Goal: Task Accomplishment & Management: Use online tool/utility

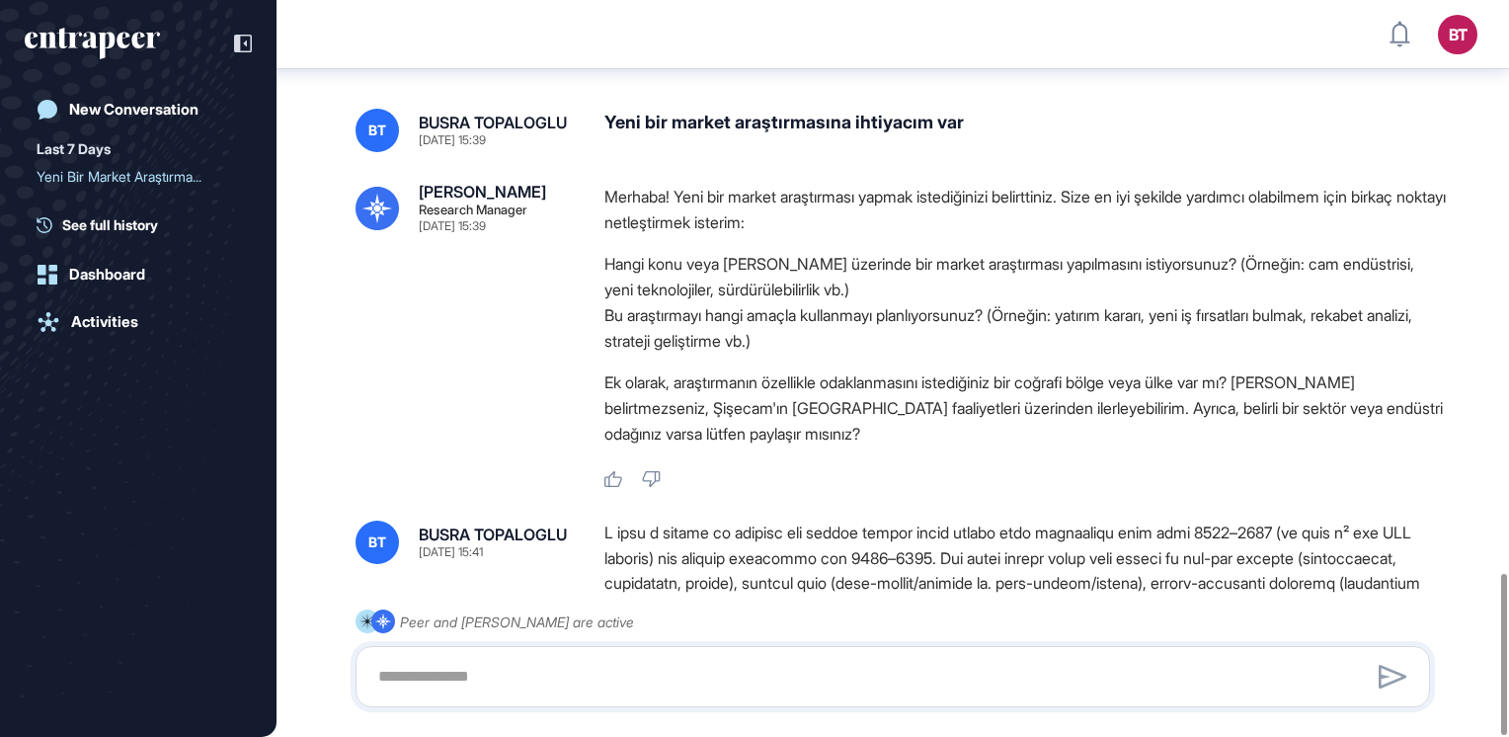
scroll to position [2616, 0]
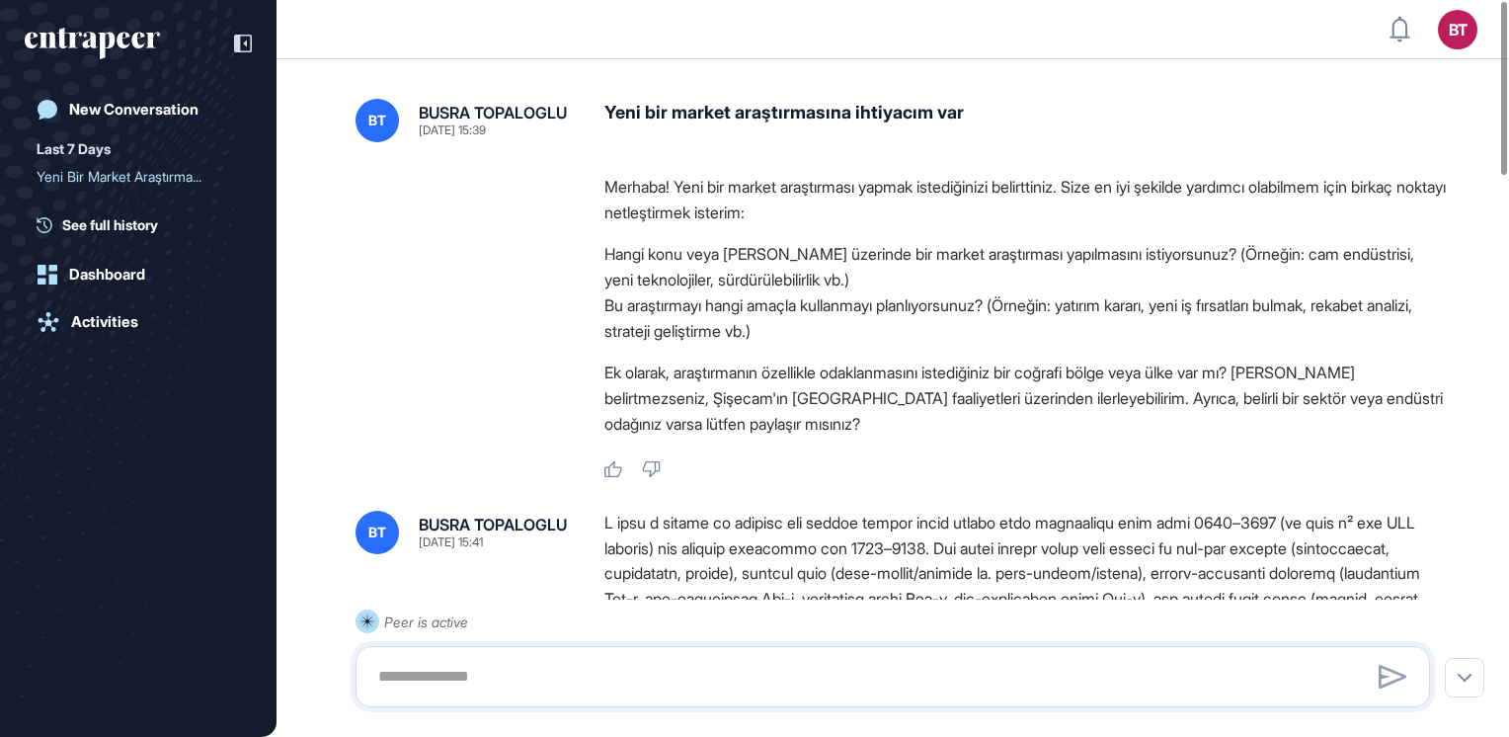
click at [1302, 294] on li "Bu araştırmayı hangi amaçla kullanmayı planlıyorsunuz? (Örneğin: yatırım kararı…" at bounding box center [1026, 317] width 842 height 51
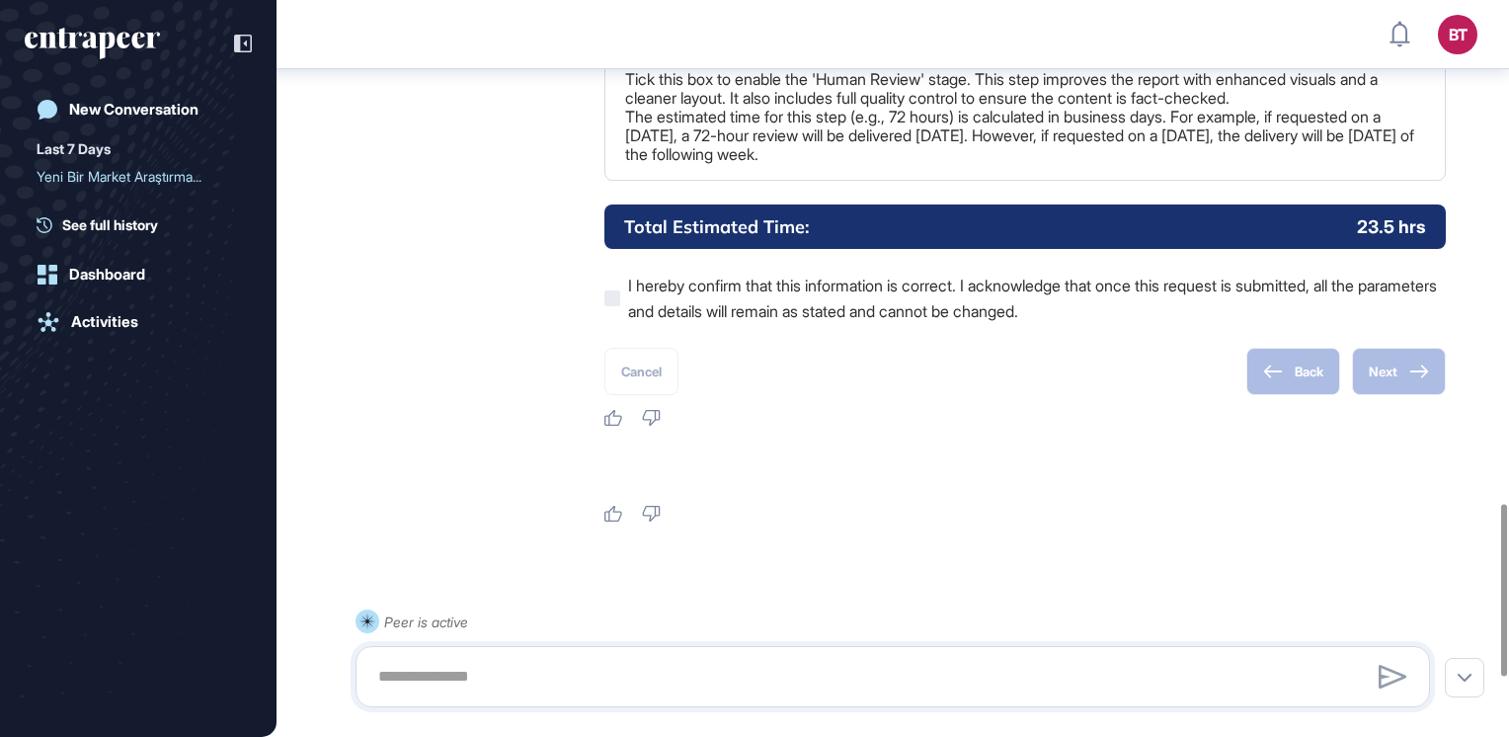
scroll to position [2401, 0]
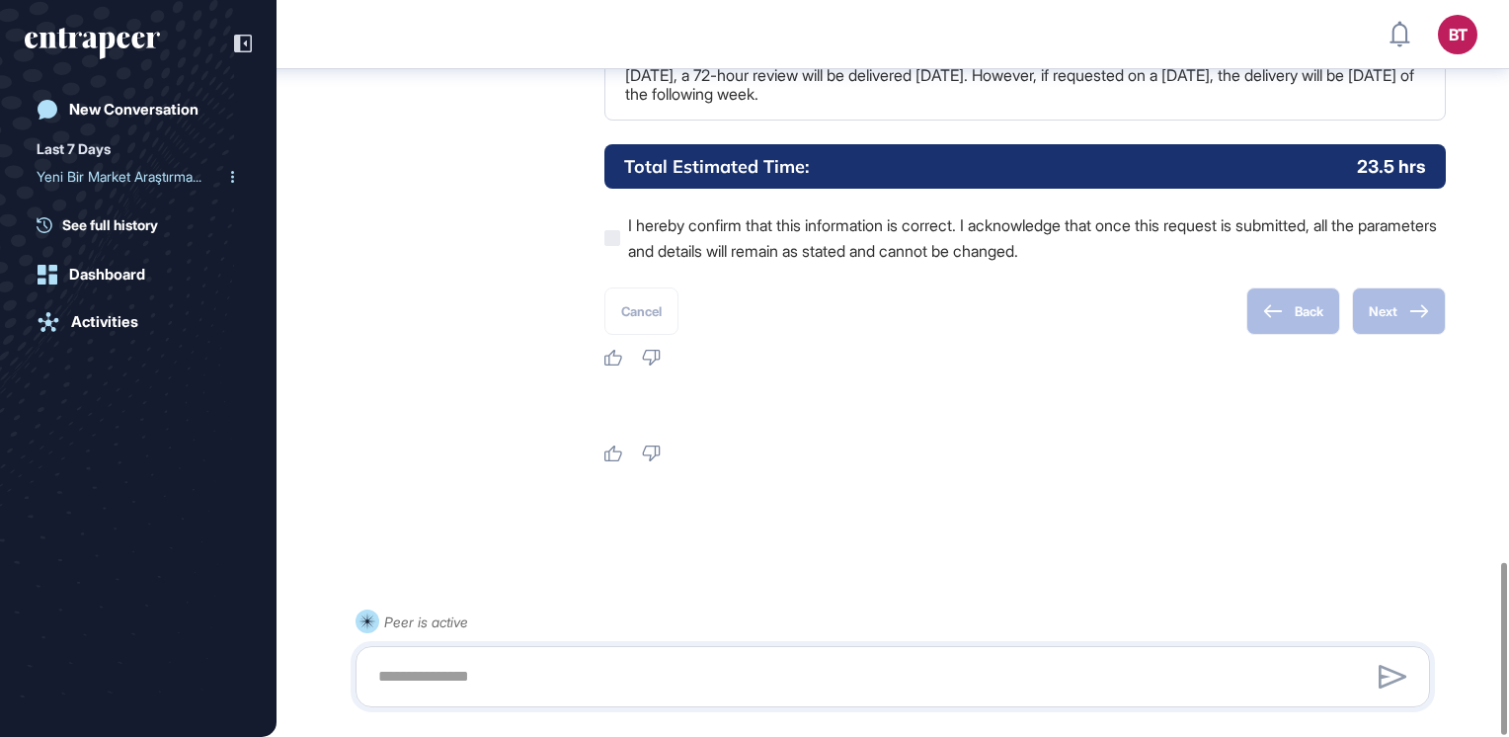
click at [117, 175] on div "Yeni Bir Market Araştırma..." at bounding box center [131, 177] width 188 height 32
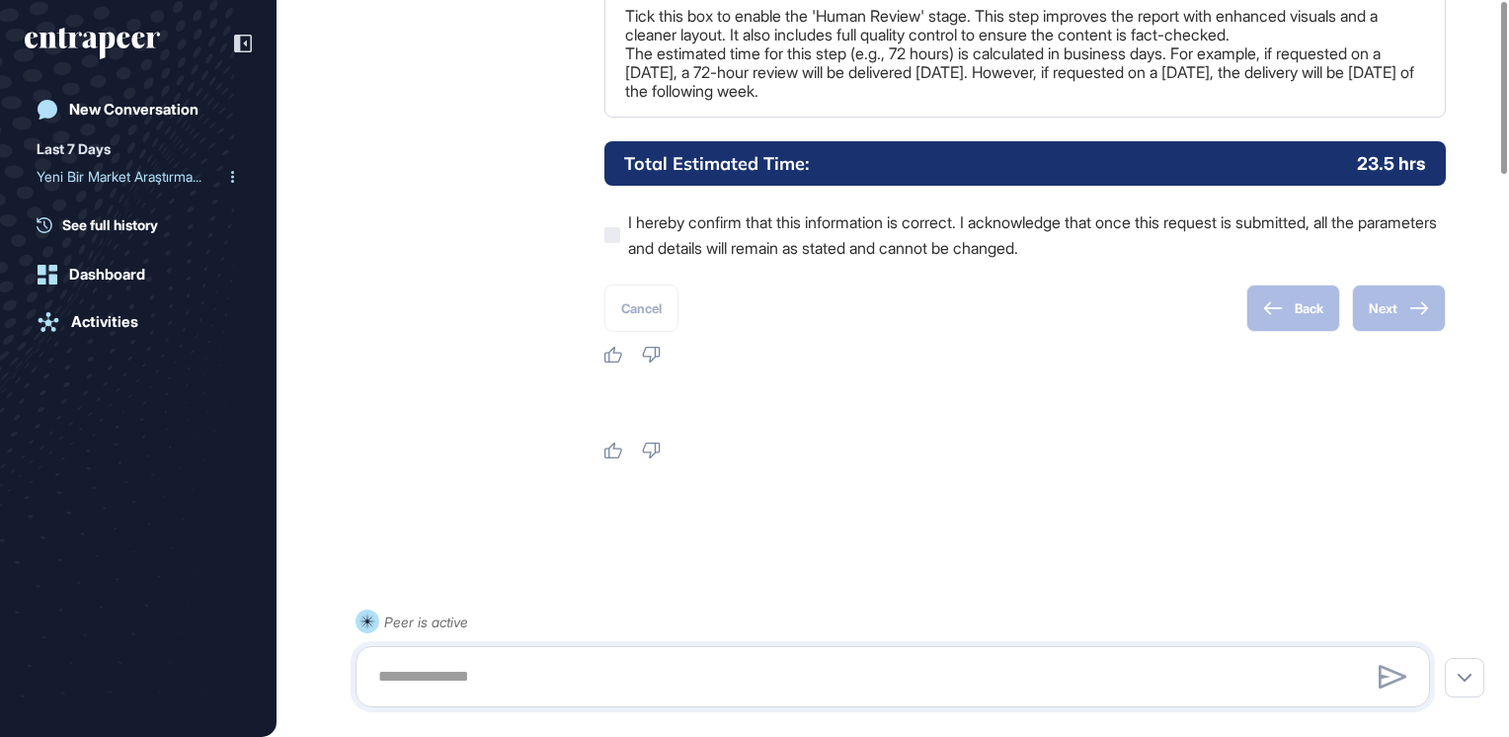
scroll to position [0, 0]
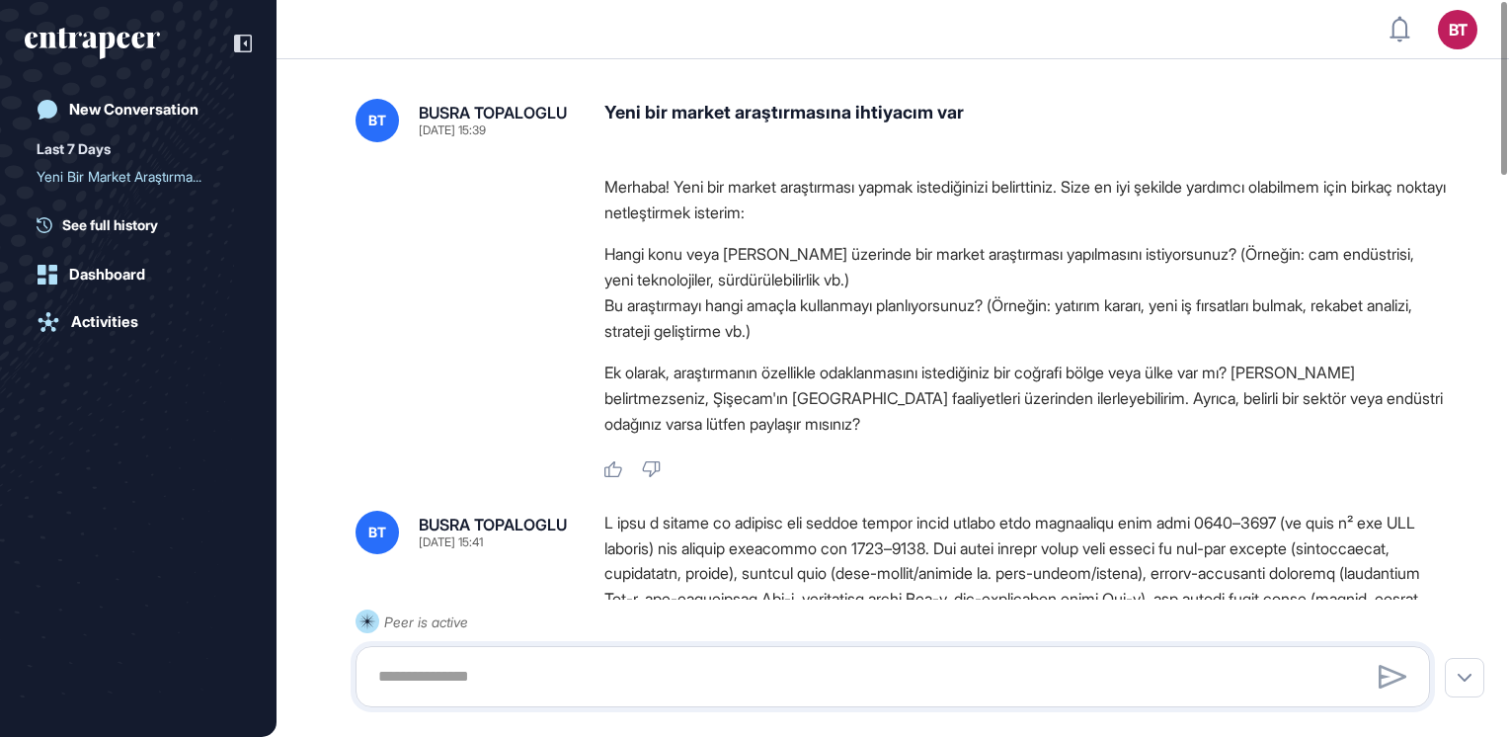
click at [82, 143] on div "Last 7 Days" at bounding box center [74, 149] width 74 height 24
click at [100, 167] on div "Yeni Bir Market Araştırma..." at bounding box center [131, 177] width 188 height 32
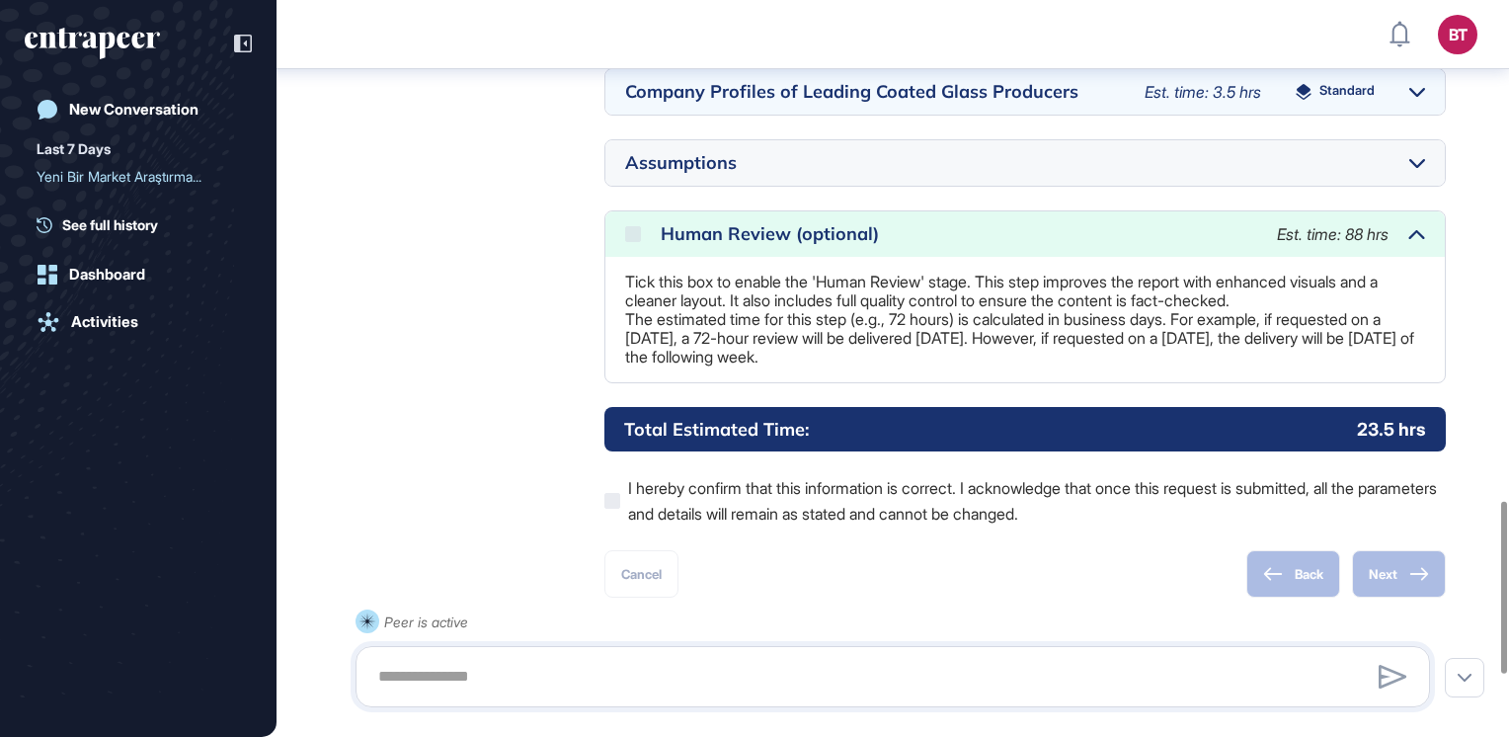
scroll to position [2401, 0]
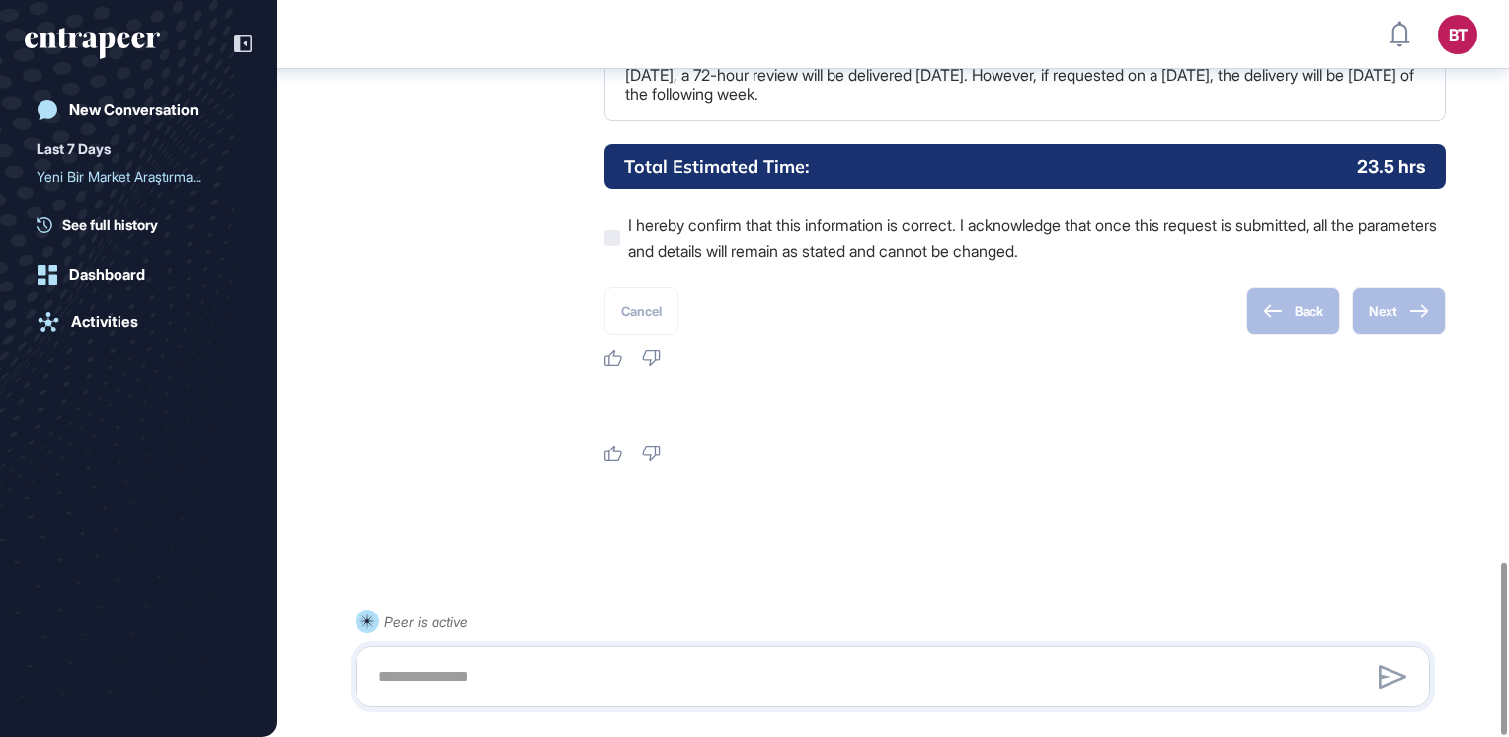
click at [93, 152] on div "Last 7 Days" at bounding box center [74, 149] width 74 height 24
click at [137, 235] on span "See full history" at bounding box center [110, 224] width 96 height 21
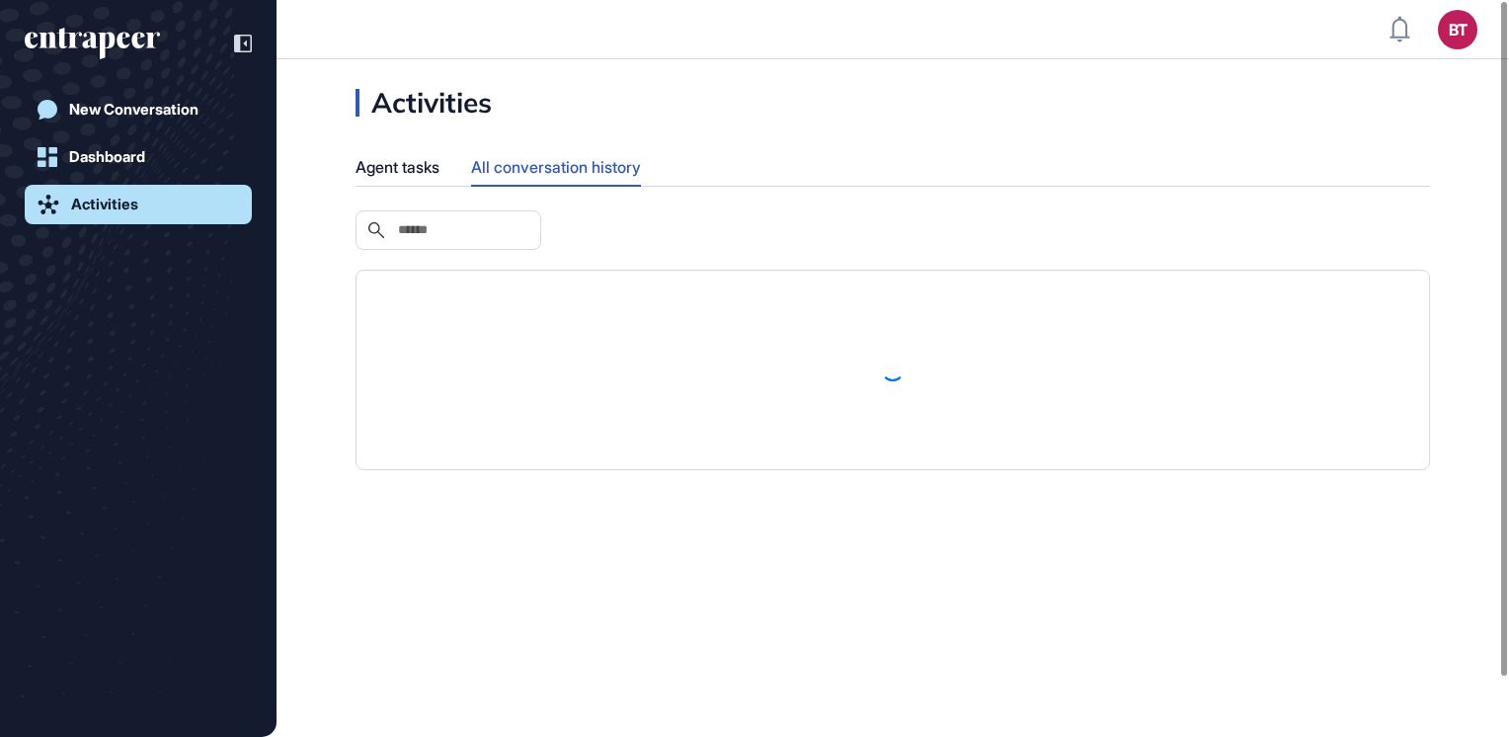
click at [132, 227] on div "New Conversation Dashboard Activities" at bounding box center [138, 389] width 227 height 598
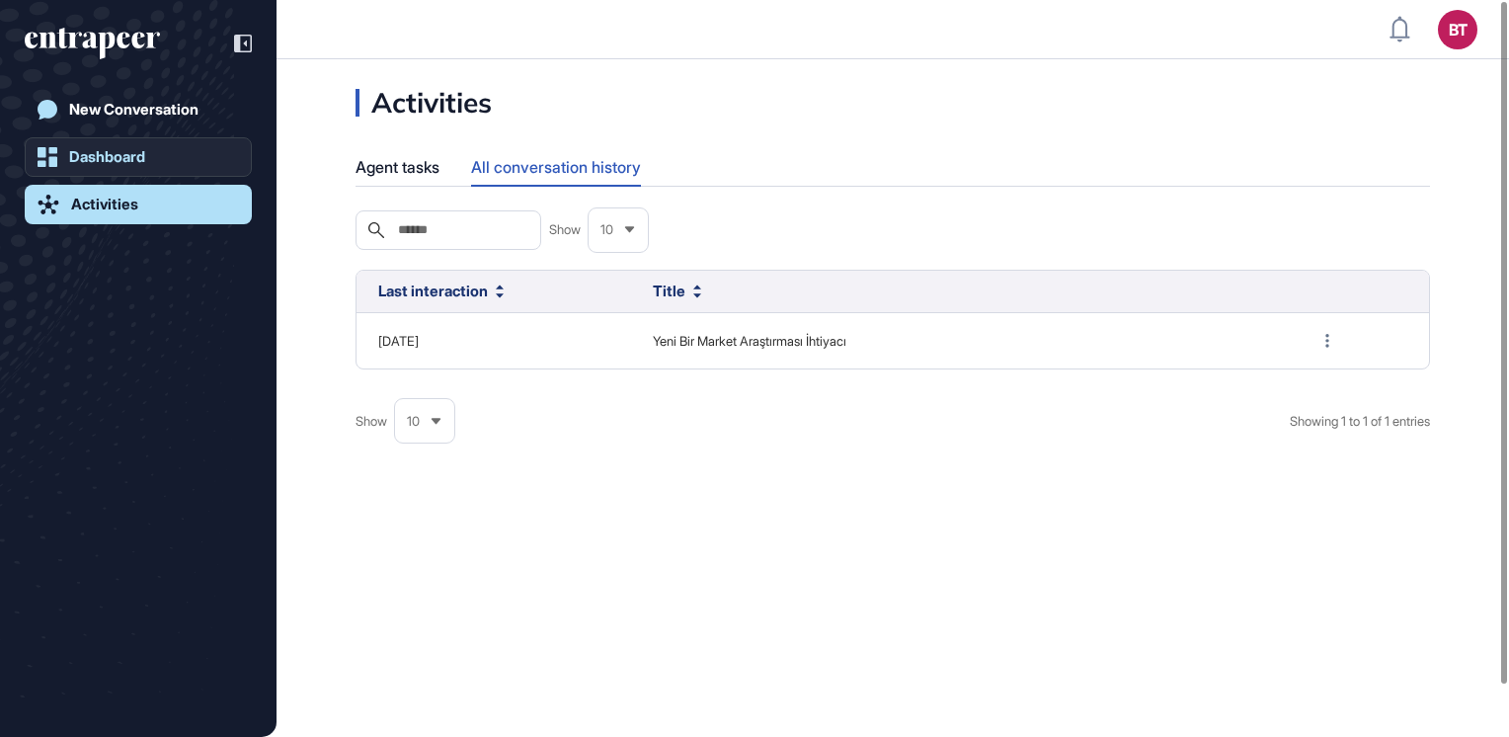
click at [117, 153] on div "Dashboard" at bounding box center [107, 157] width 76 height 18
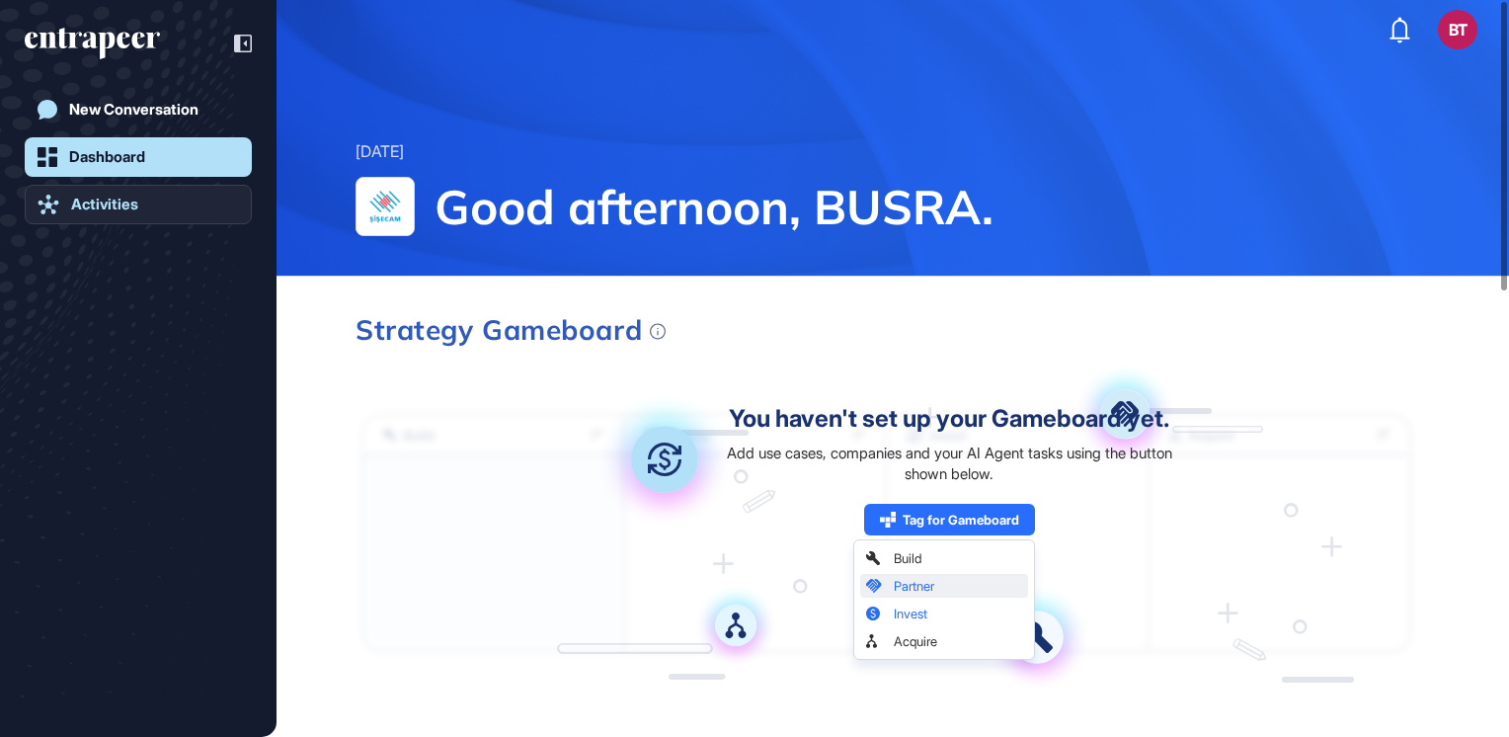
click at [47, 191] on link "Activities" at bounding box center [138, 205] width 227 height 40
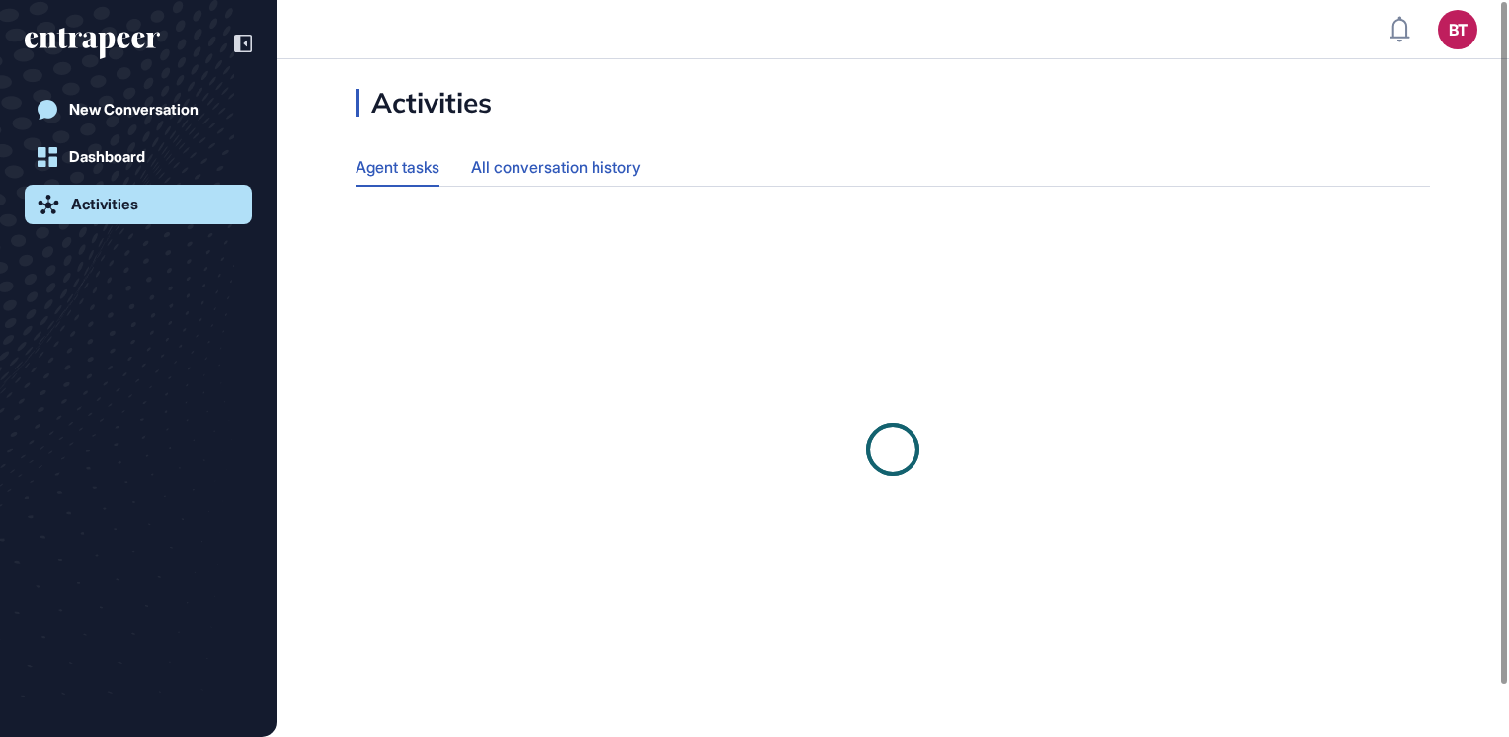
click at [532, 168] on div "All conversation history" at bounding box center [556, 167] width 170 height 39
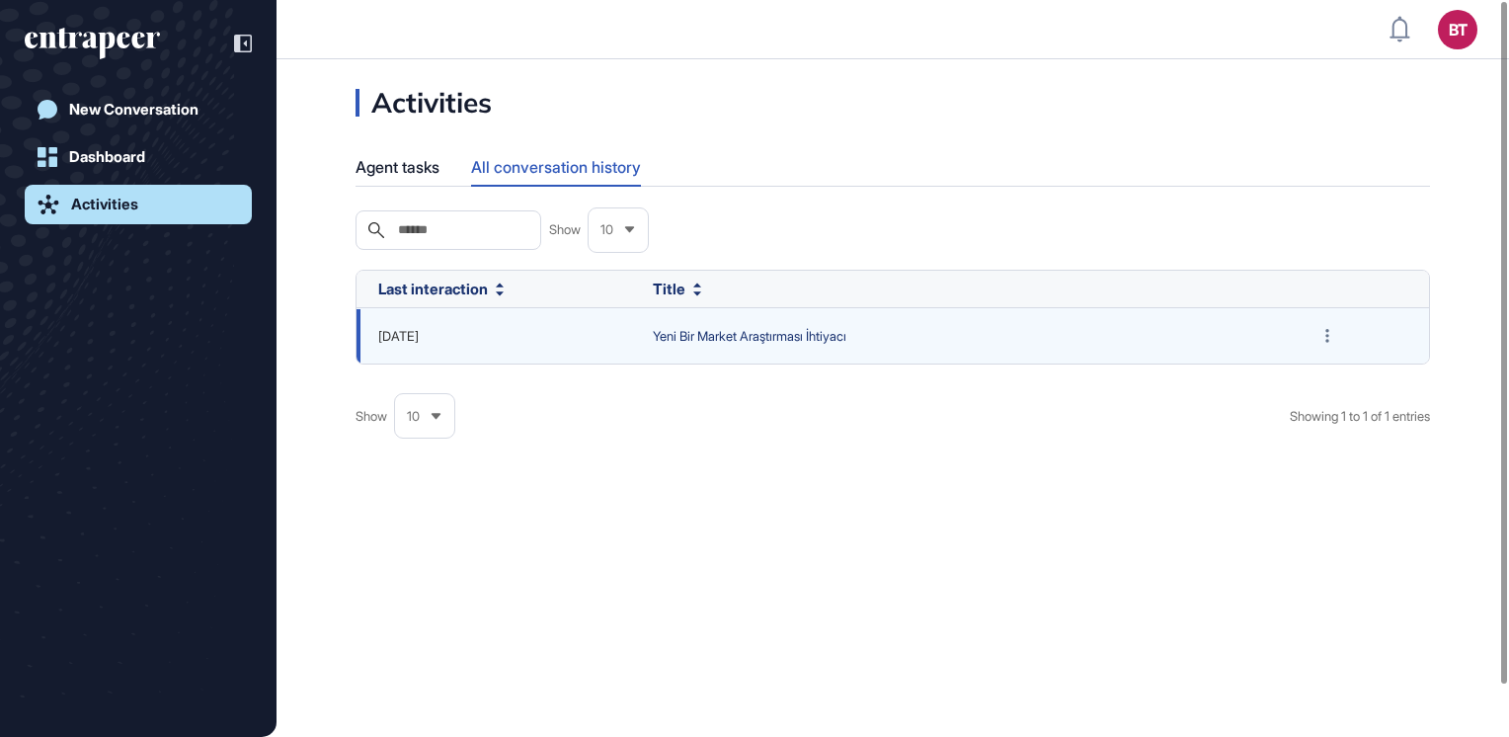
click at [665, 330] on span "Yeni Bir Market Araştırması İhtiyacı" at bounding box center [961, 337] width 616 height 20
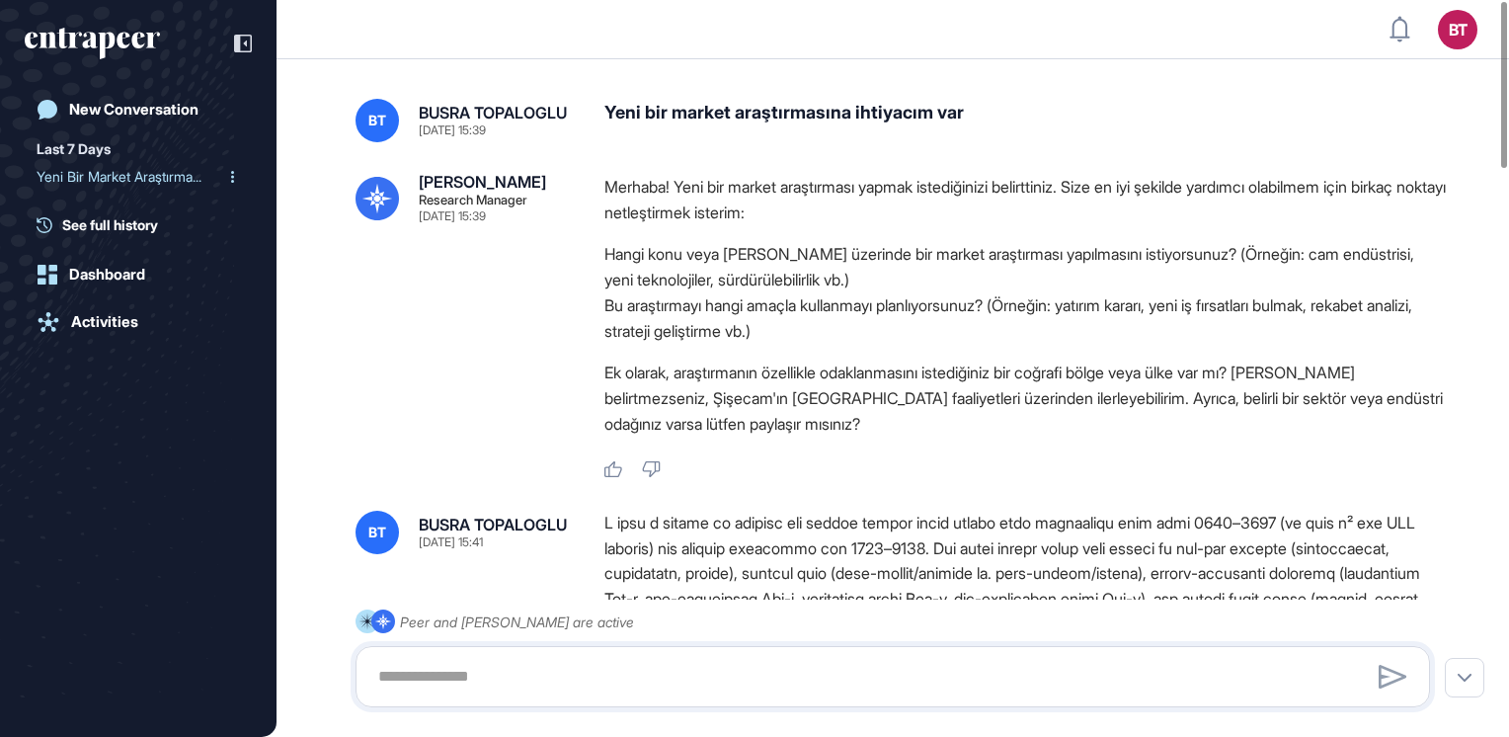
click at [57, 180] on div "Yeni Bir Market Araştırma..." at bounding box center [131, 177] width 188 height 32
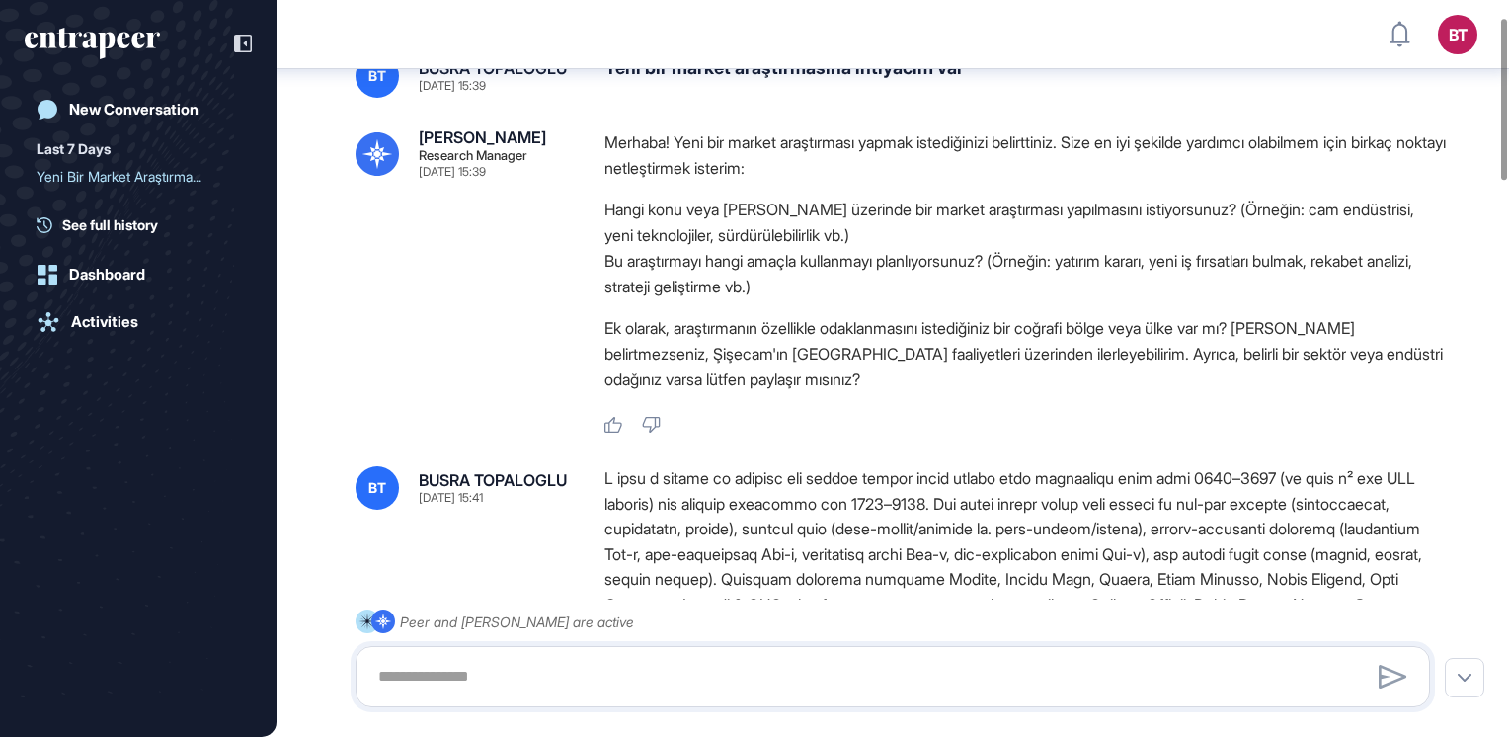
scroll to position [8, 0]
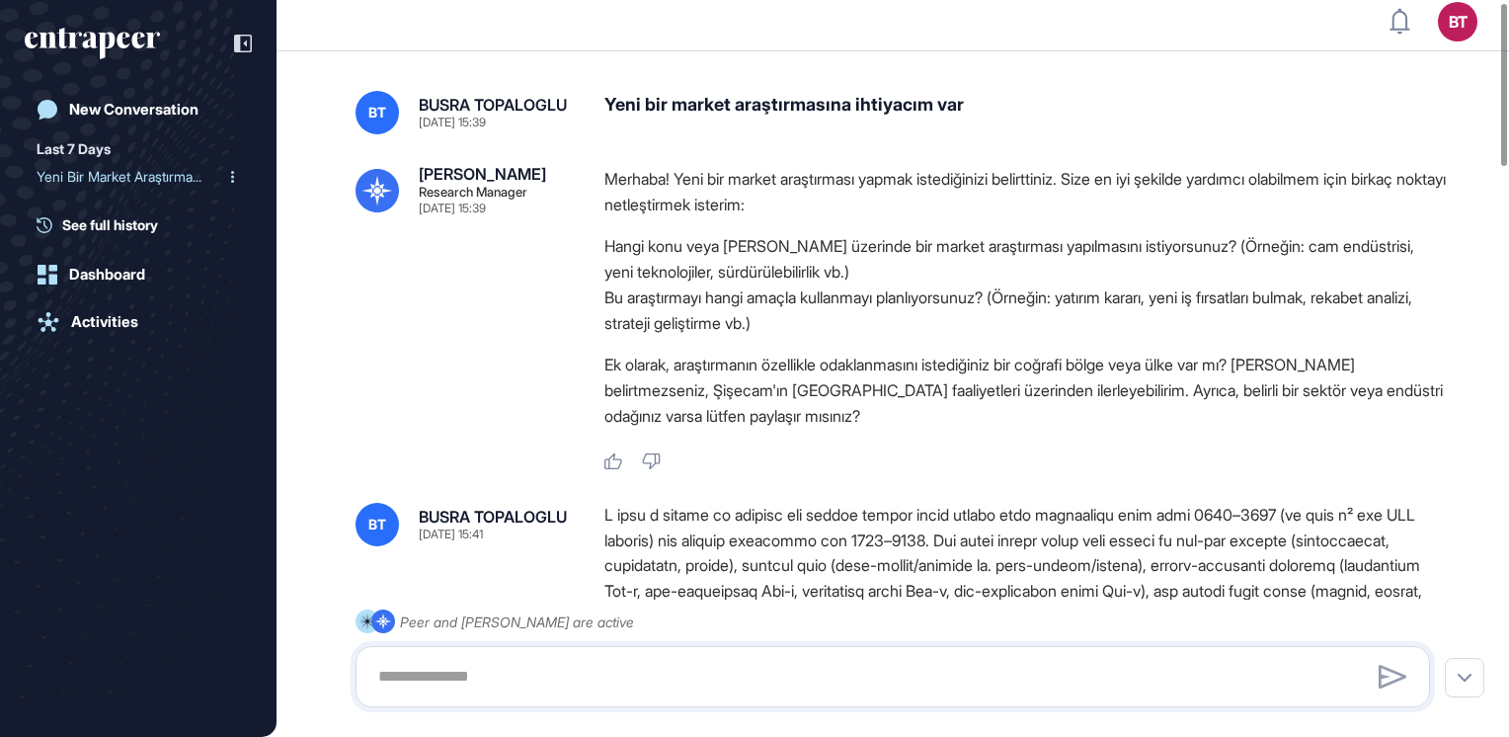
click at [116, 178] on div "Yeni Bir Market Araştırma..." at bounding box center [131, 177] width 188 height 32
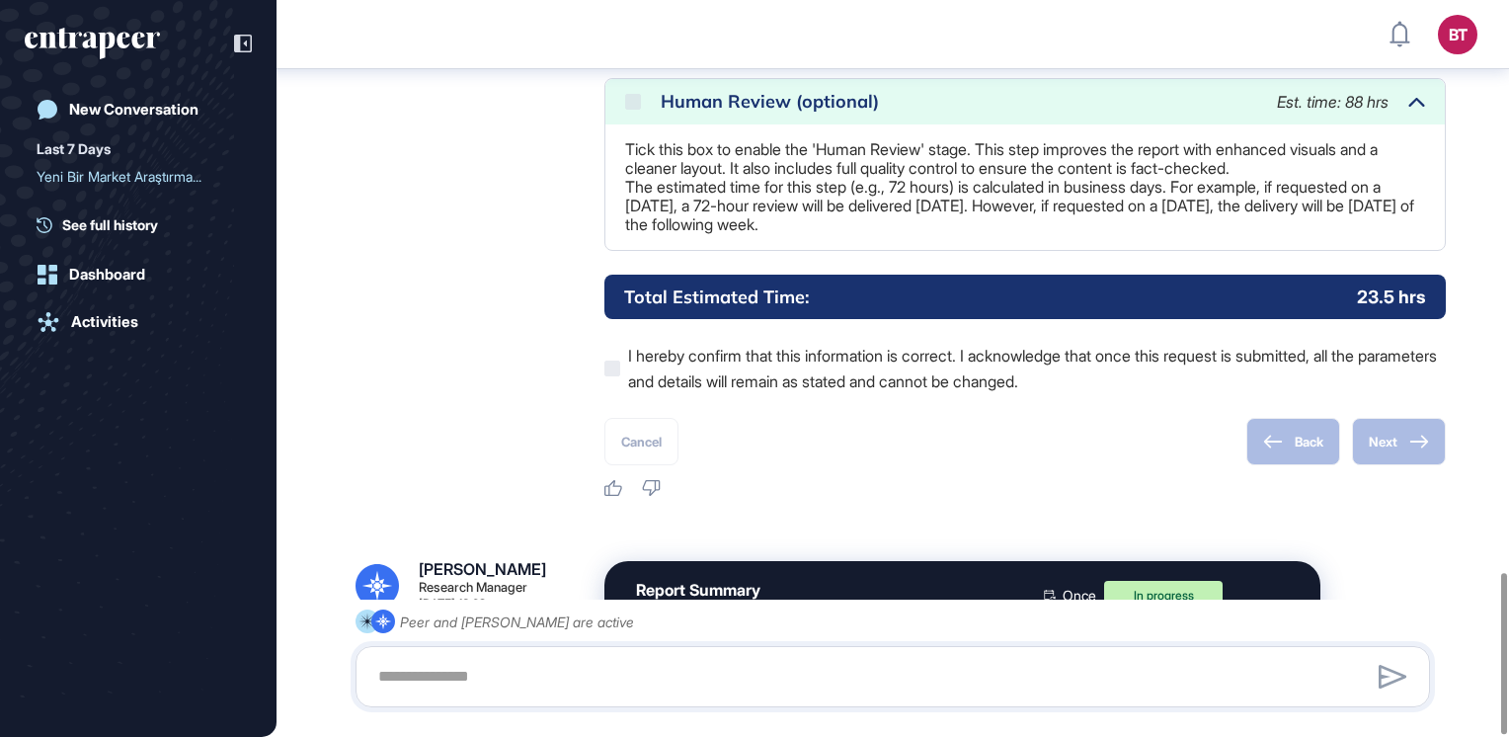
scroll to position [2616, 0]
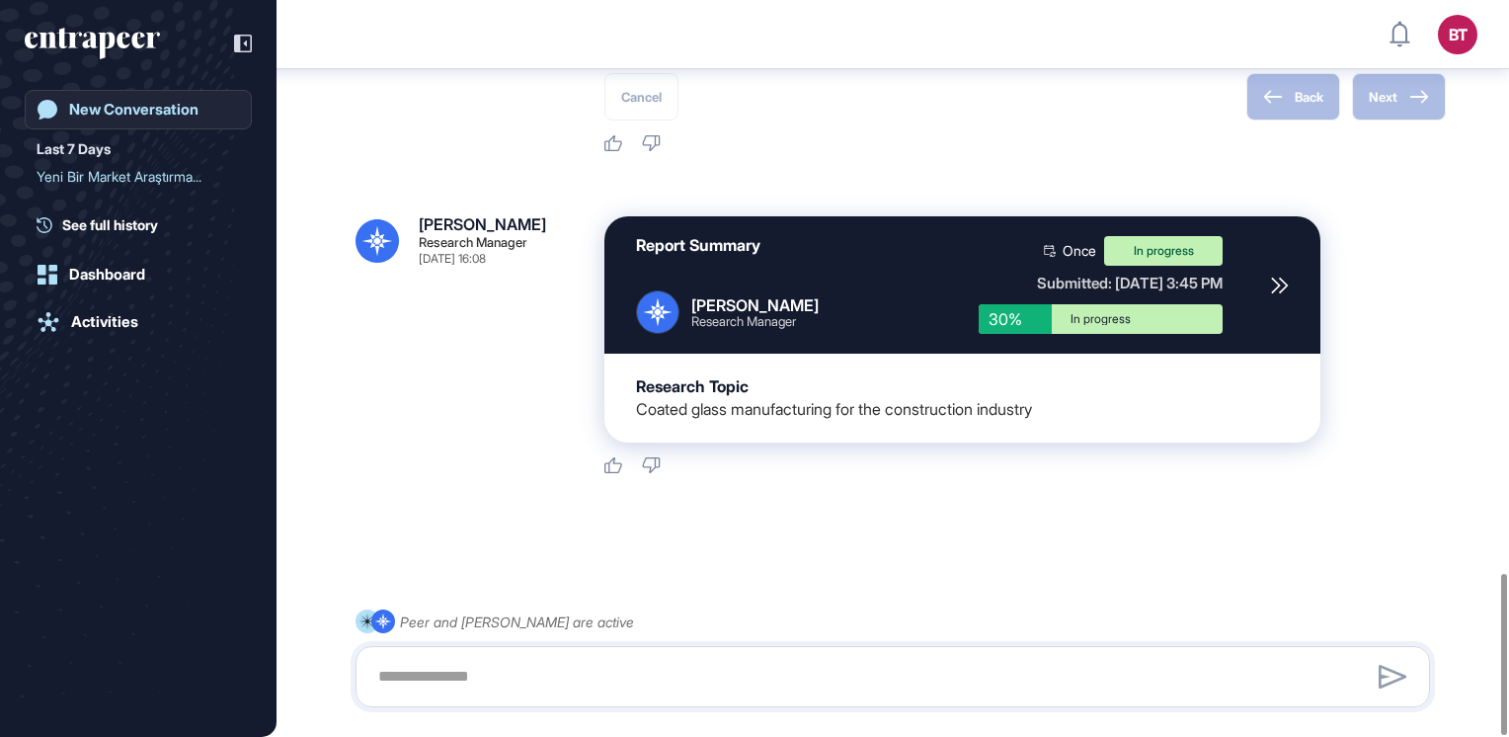
click at [115, 101] on div "New Conversation" at bounding box center [133, 110] width 129 height 18
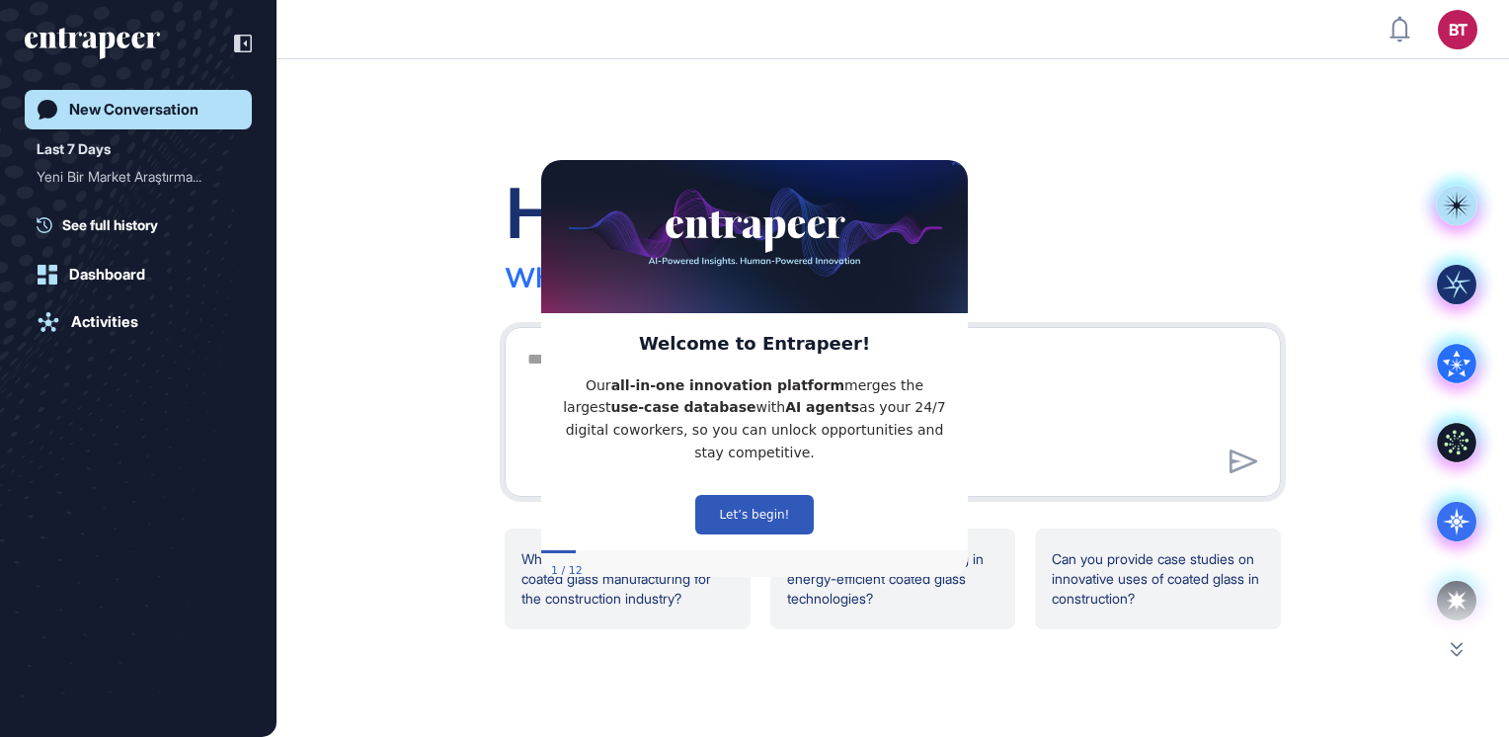
click at [955, 164] on icon "Close Preview" at bounding box center [956, 160] width 8 height 8
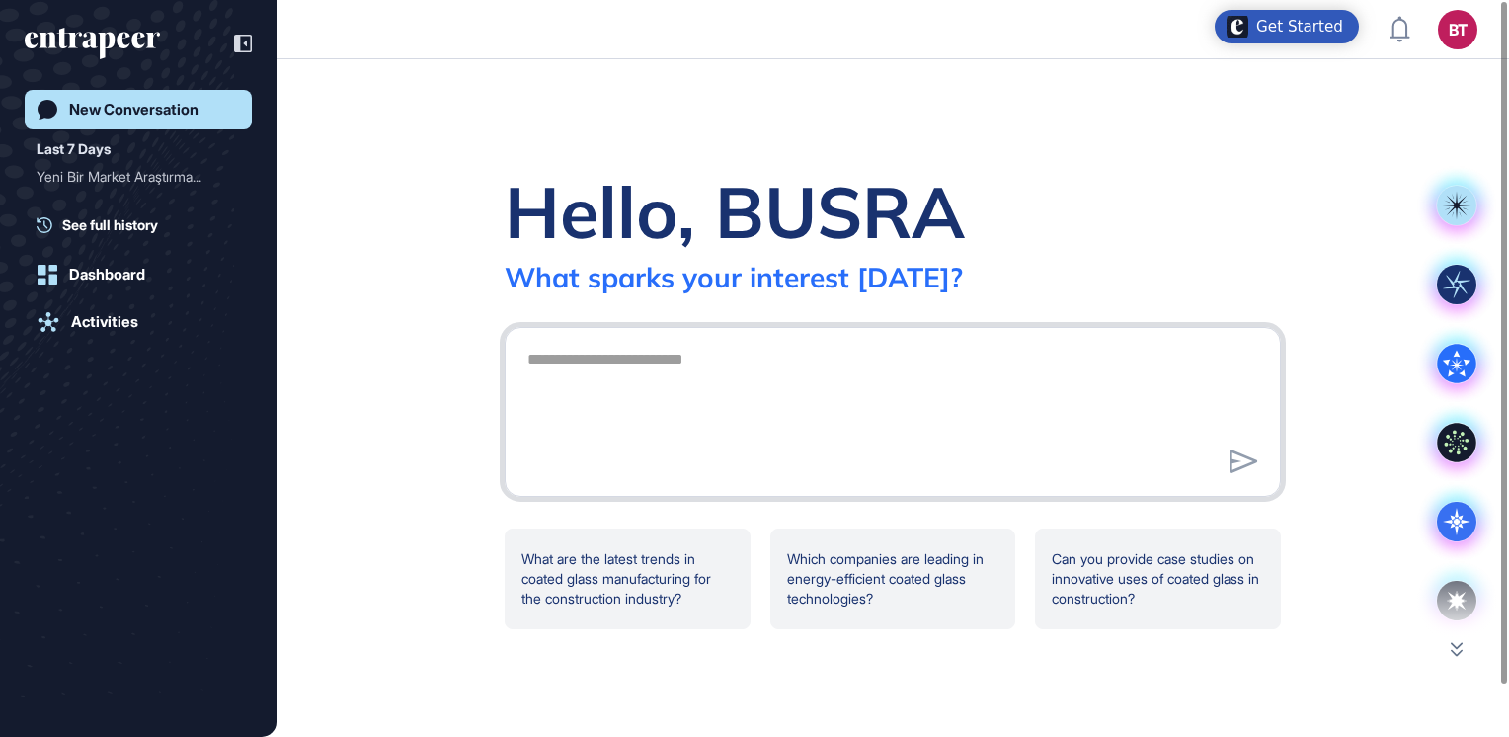
click at [699, 354] on textarea at bounding box center [893, 409] width 755 height 138
click at [624, 367] on textarea at bounding box center [893, 409] width 755 height 138
paste textarea "**********"
type textarea "**********"
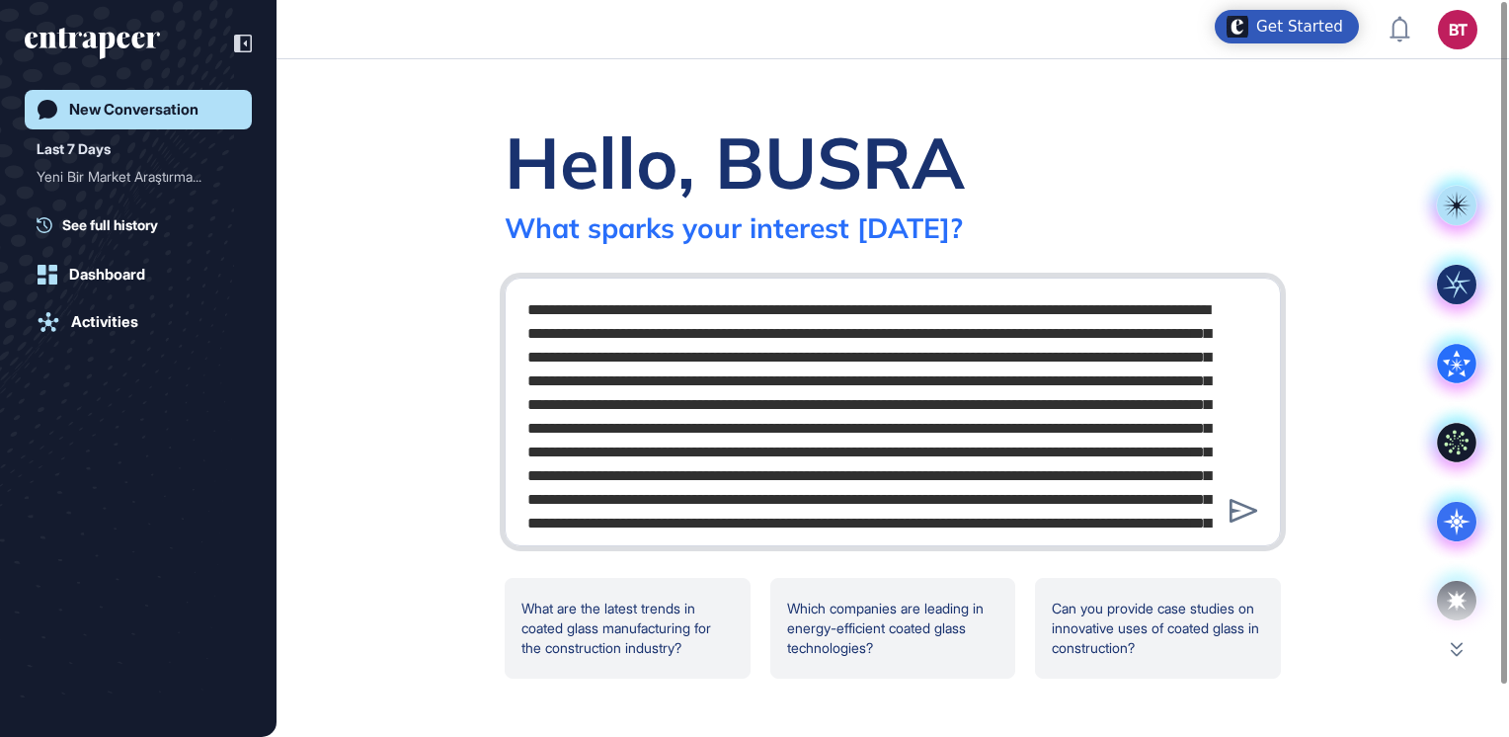
drag, startPoint x: 973, startPoint y: 520, endPoint x: 365, endPoint y: 229, distance: 673.3
click at [365, 229] on div "Hello, BUSRA What sparks your interest [DATE]? What are the latest trends in co…" at bounding box center [893, 398] width 1233 height 678
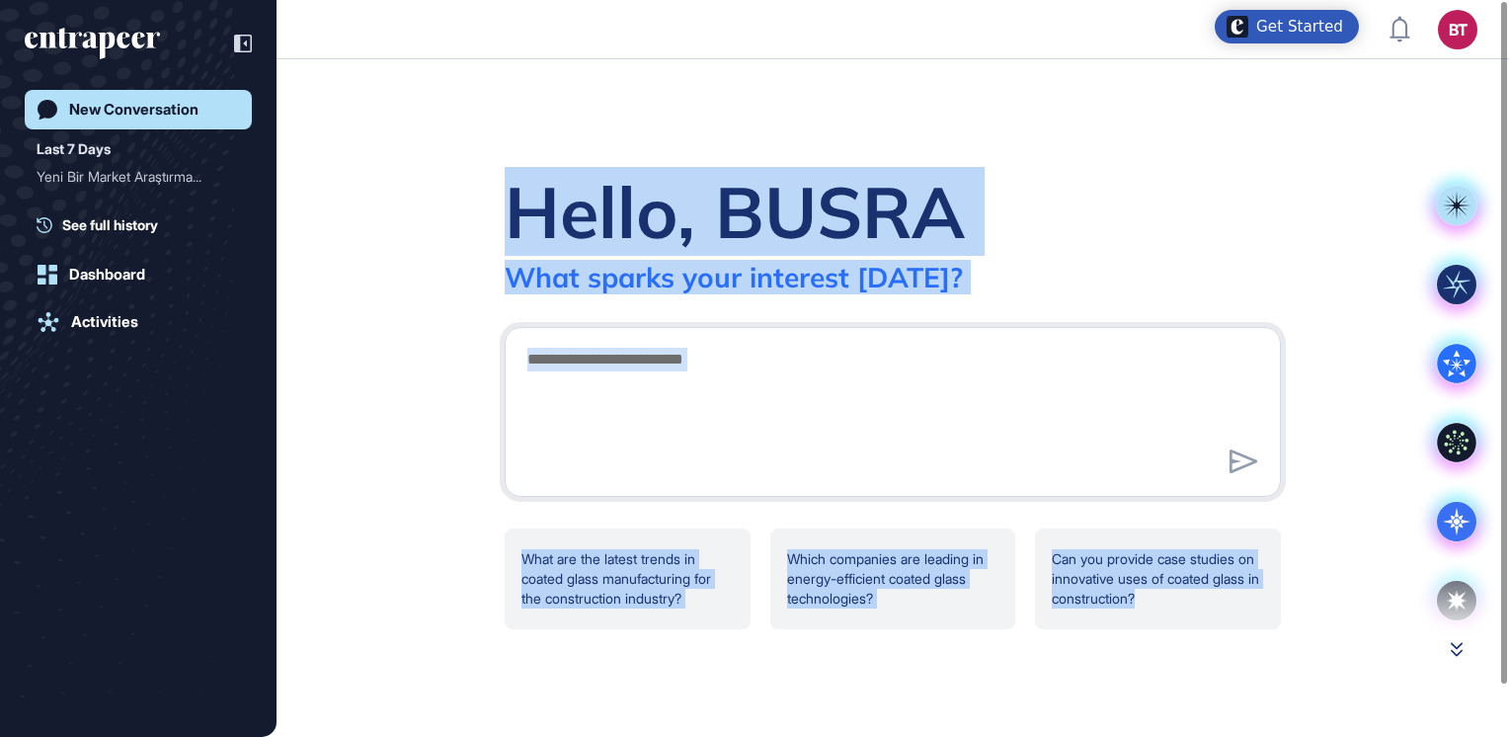
click at [1458, 652] on main "Hello, BUSRA What sparks your interest [DATE]? What are the latest trends in co…" at bounding box center [754, 398] width 1509 height 678
click at [1458, 652] on icon at bounding box center [1457, 649] width 12 height 15
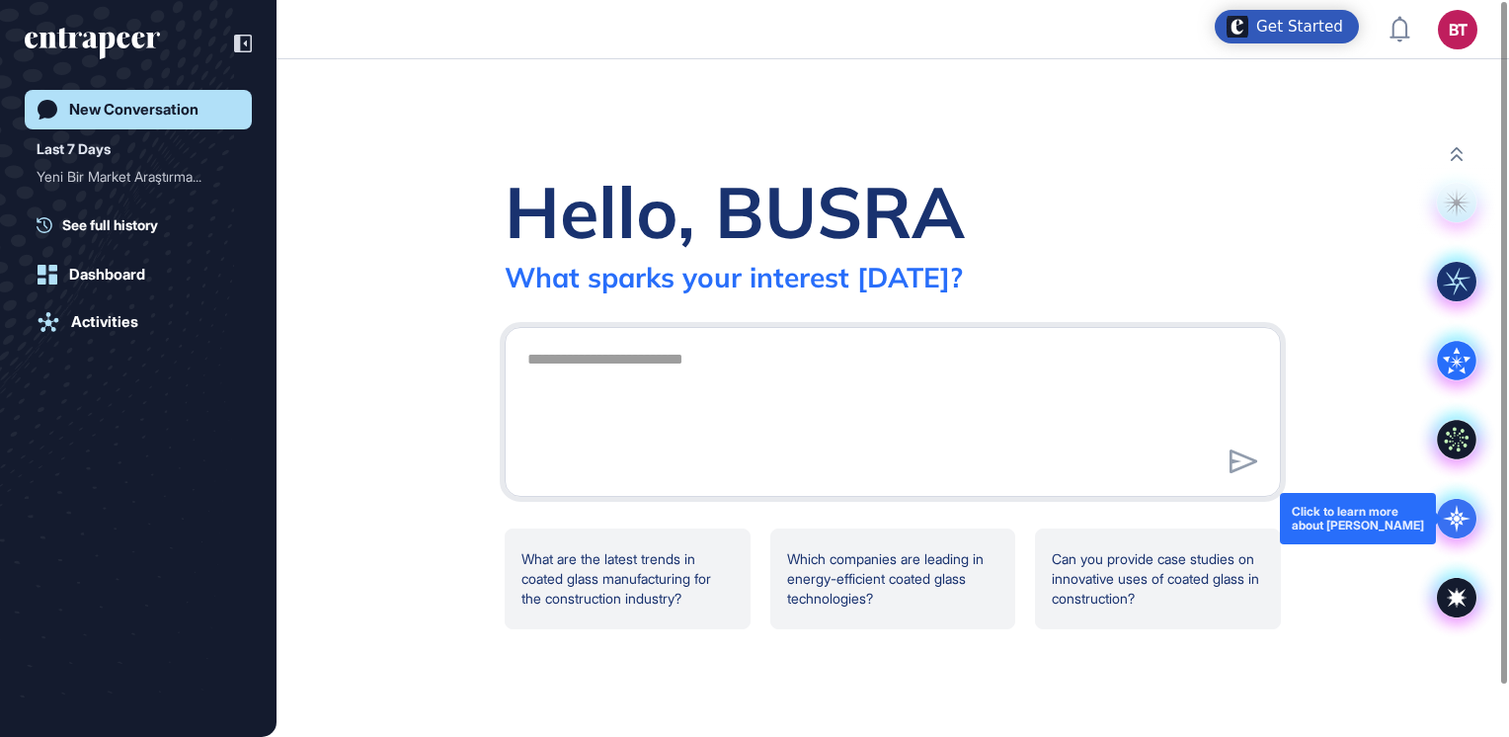
click at [1467, 508] on icon at bounding box center [1457, 519] width 40 height 40
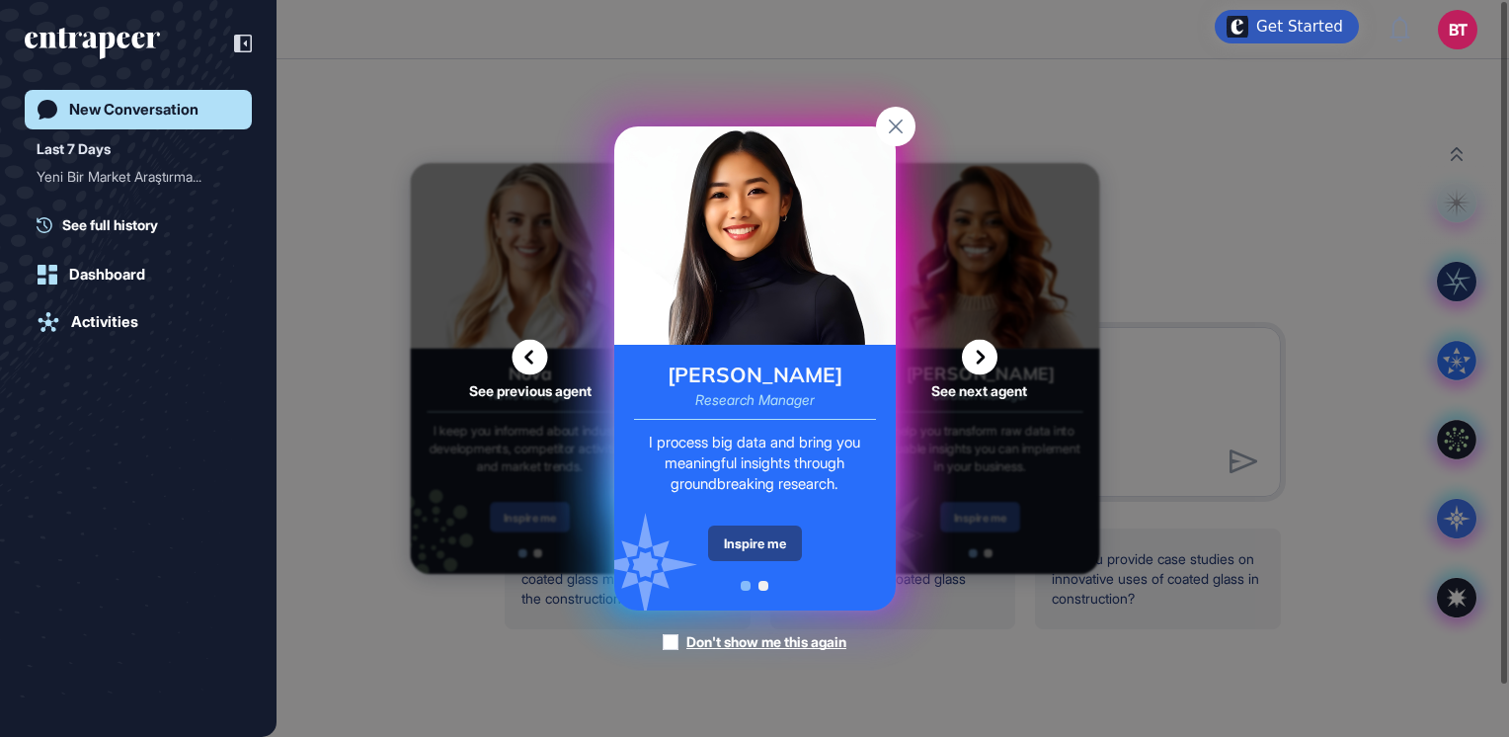
click at [751, 547] on div "Inspire me" at bounding box center [755, 543] width 94 height 36
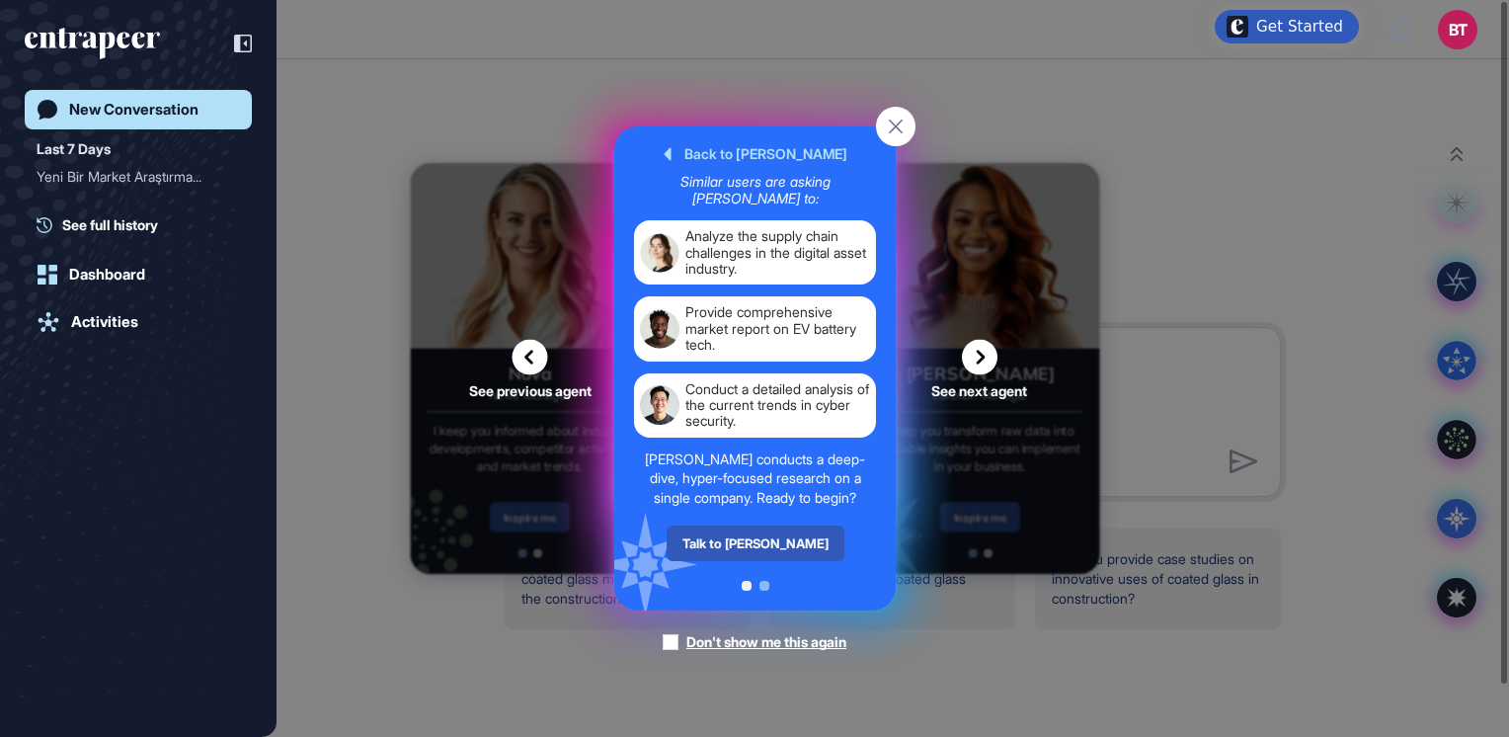
click at [751, 547] on div "Talk to [PERSON_NAME]" at bounding box center [755, 543] width 178 height 36
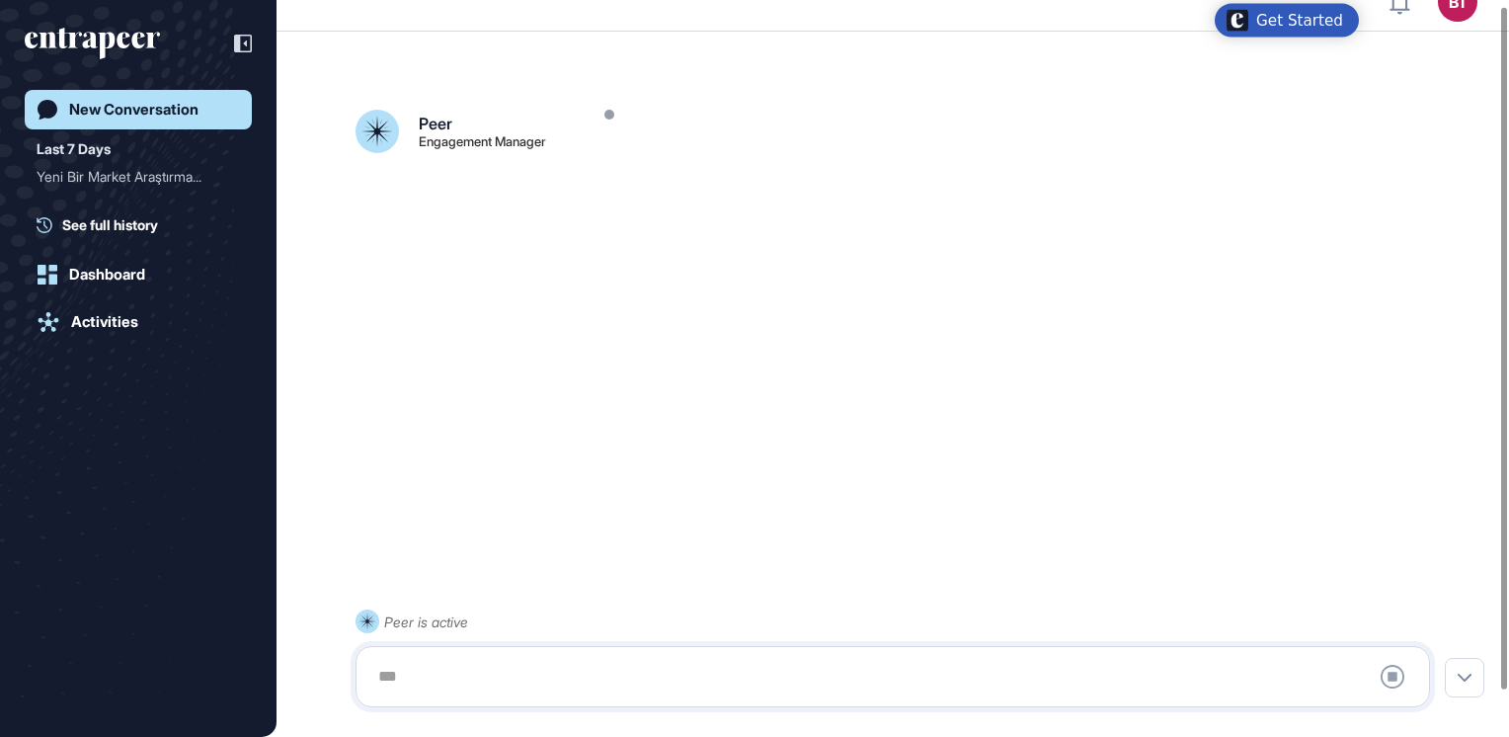
scroll to position [55, 0]
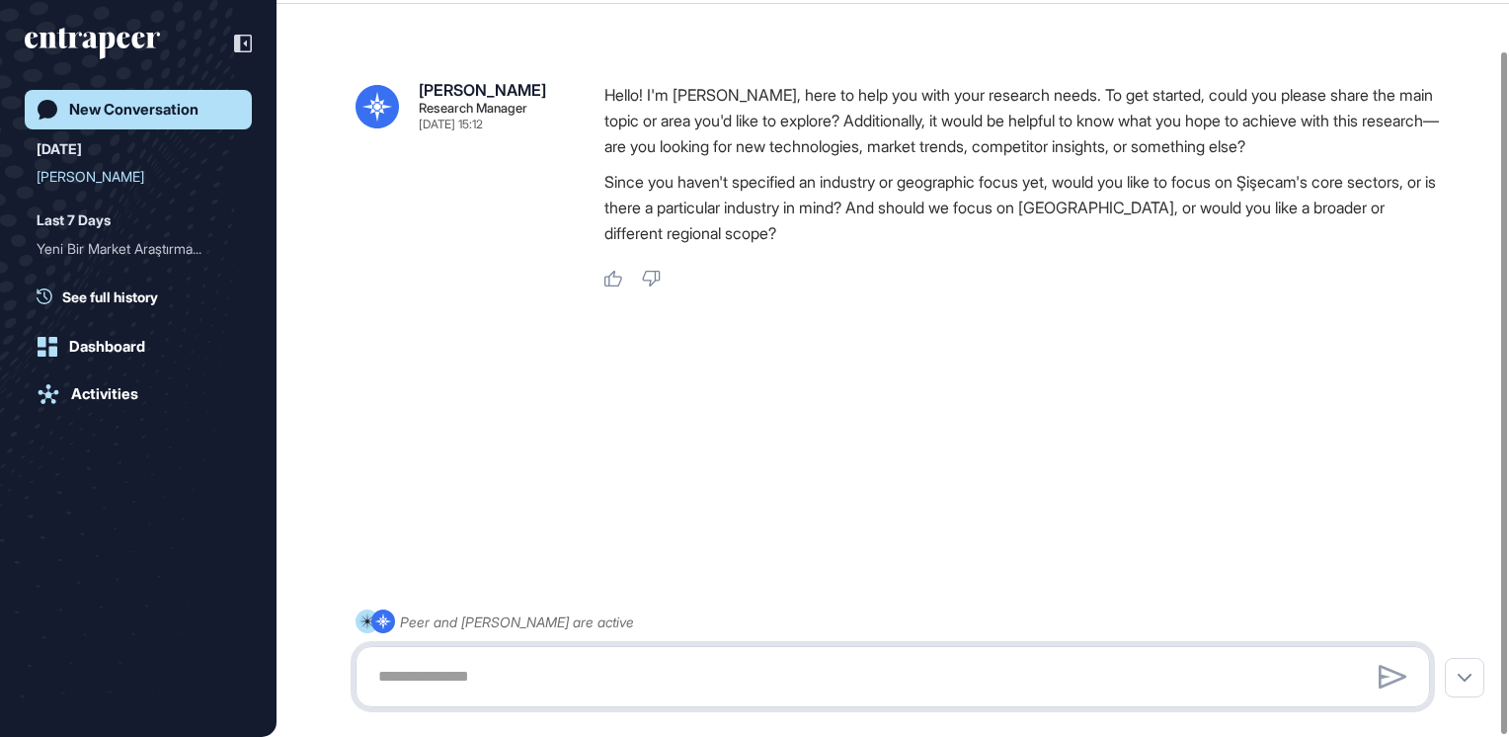
click at [734, 666] on textarea at bounding box center [892, 677] width 1053 height 40
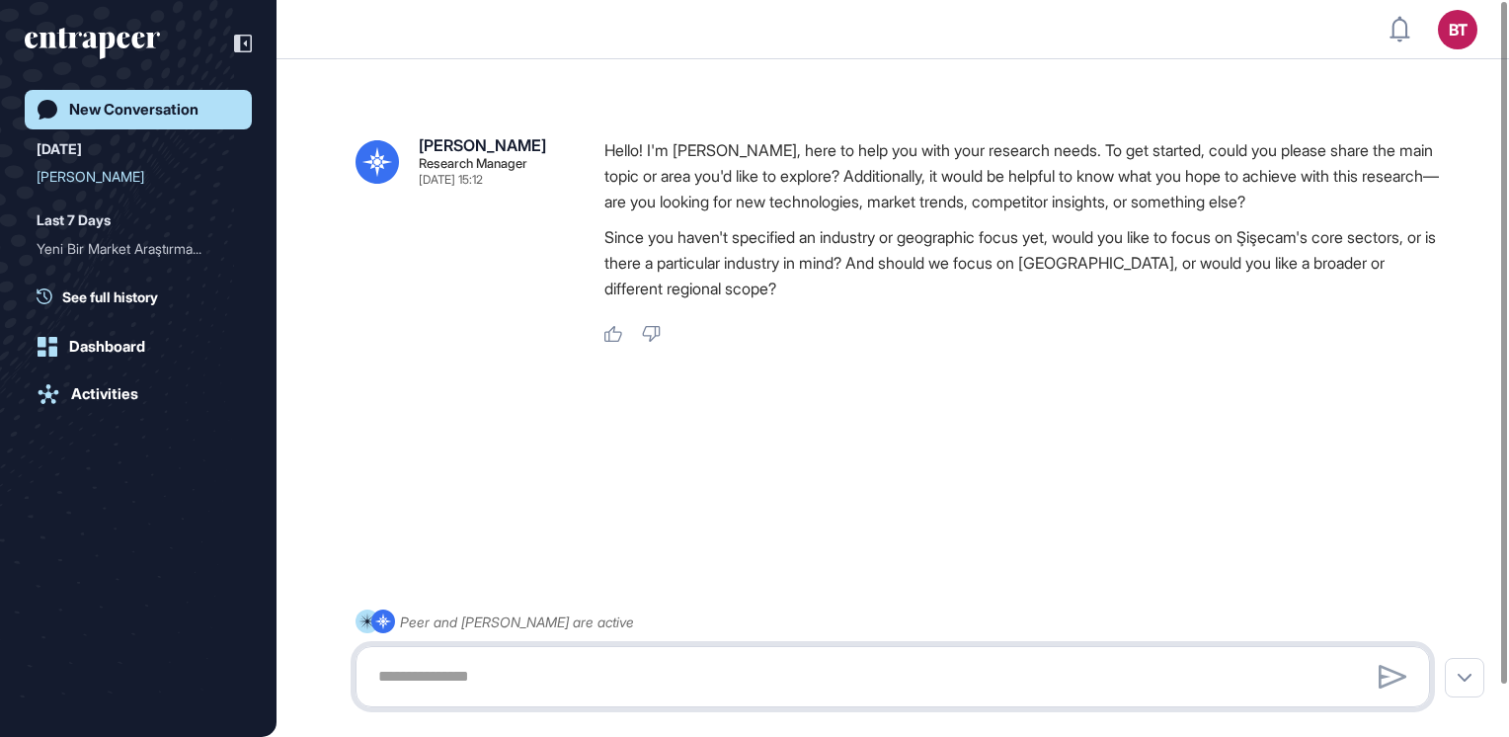
paste textarea "**********"
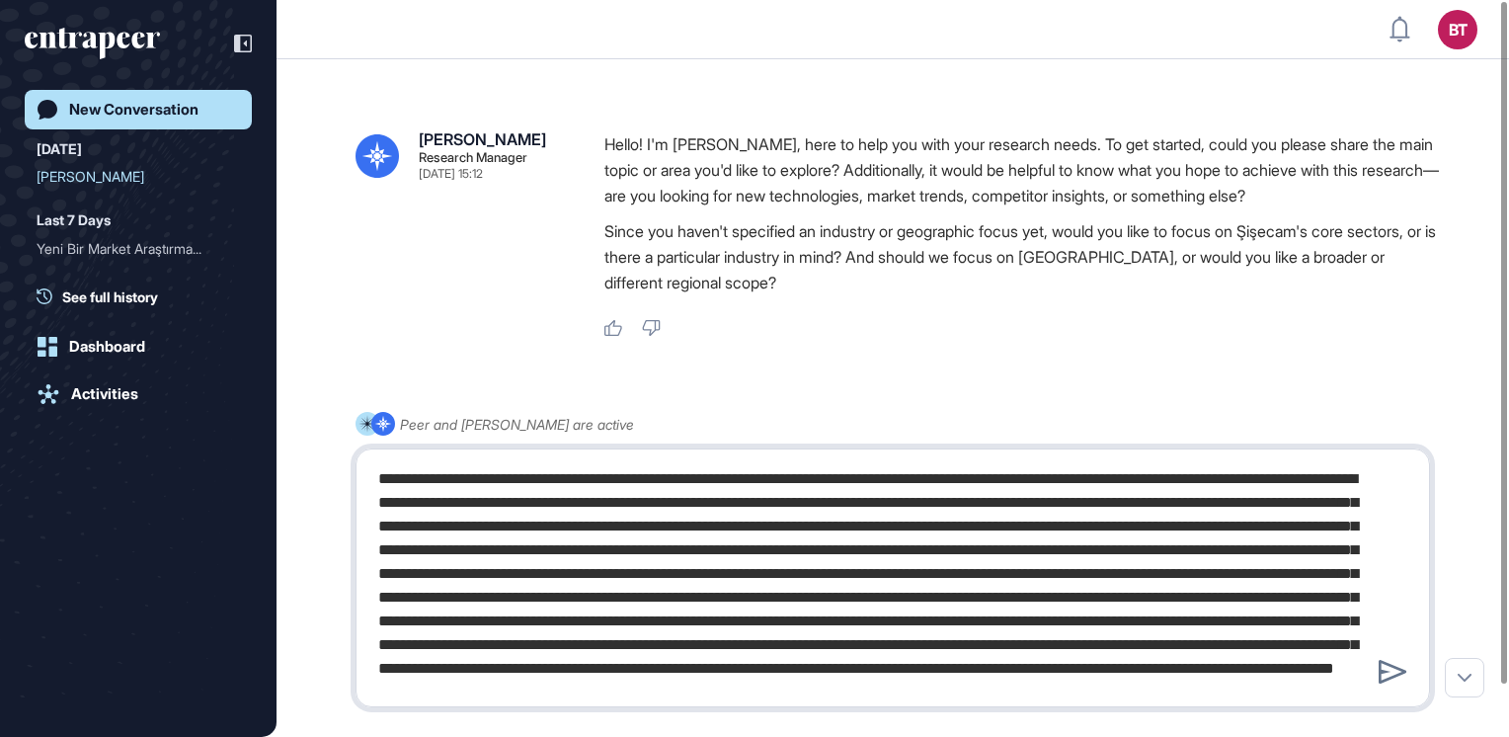
scroll to position [63, 0]
type textarea "**********"
click at [1386, 673] on icon at bounding box center [1393, 672] width 28 height 24
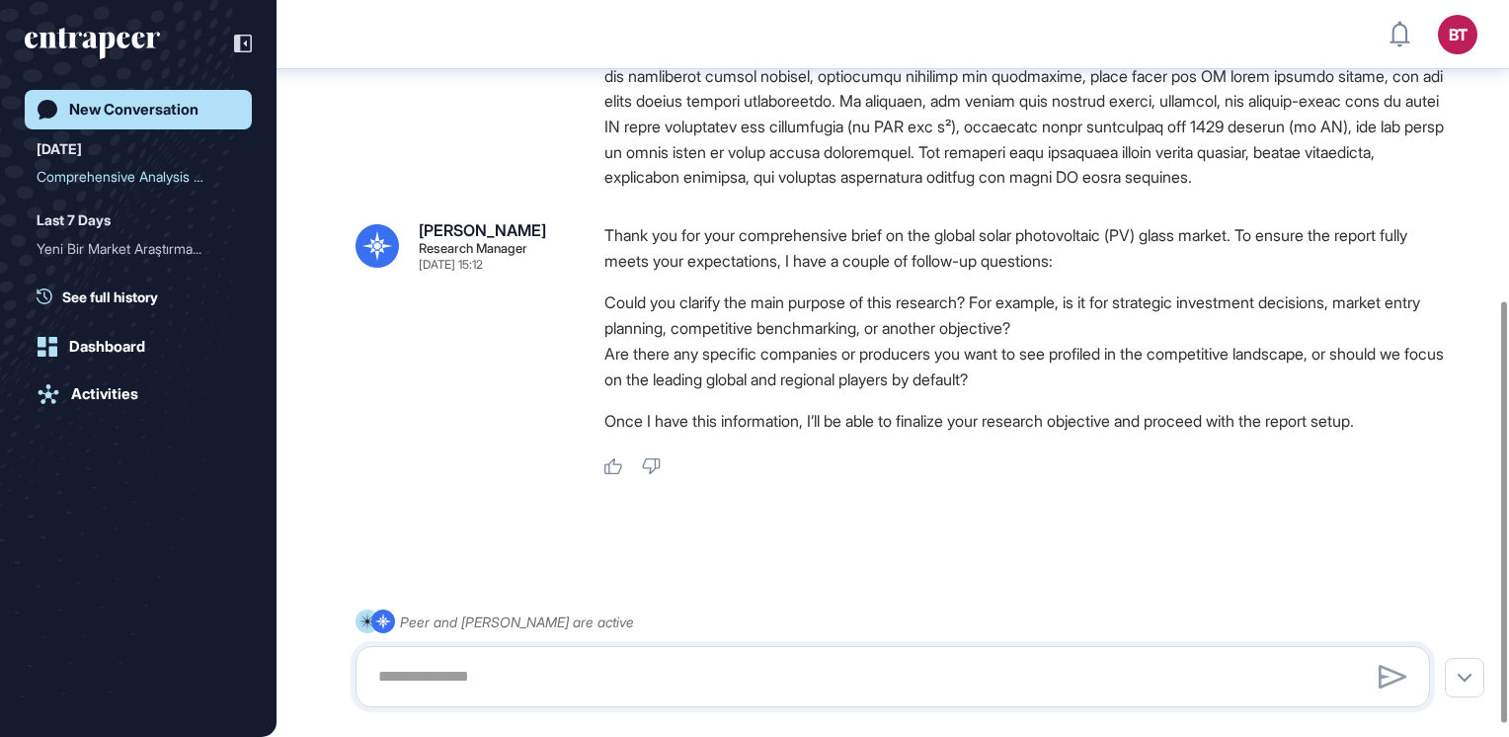
scroll to position [526, 0]
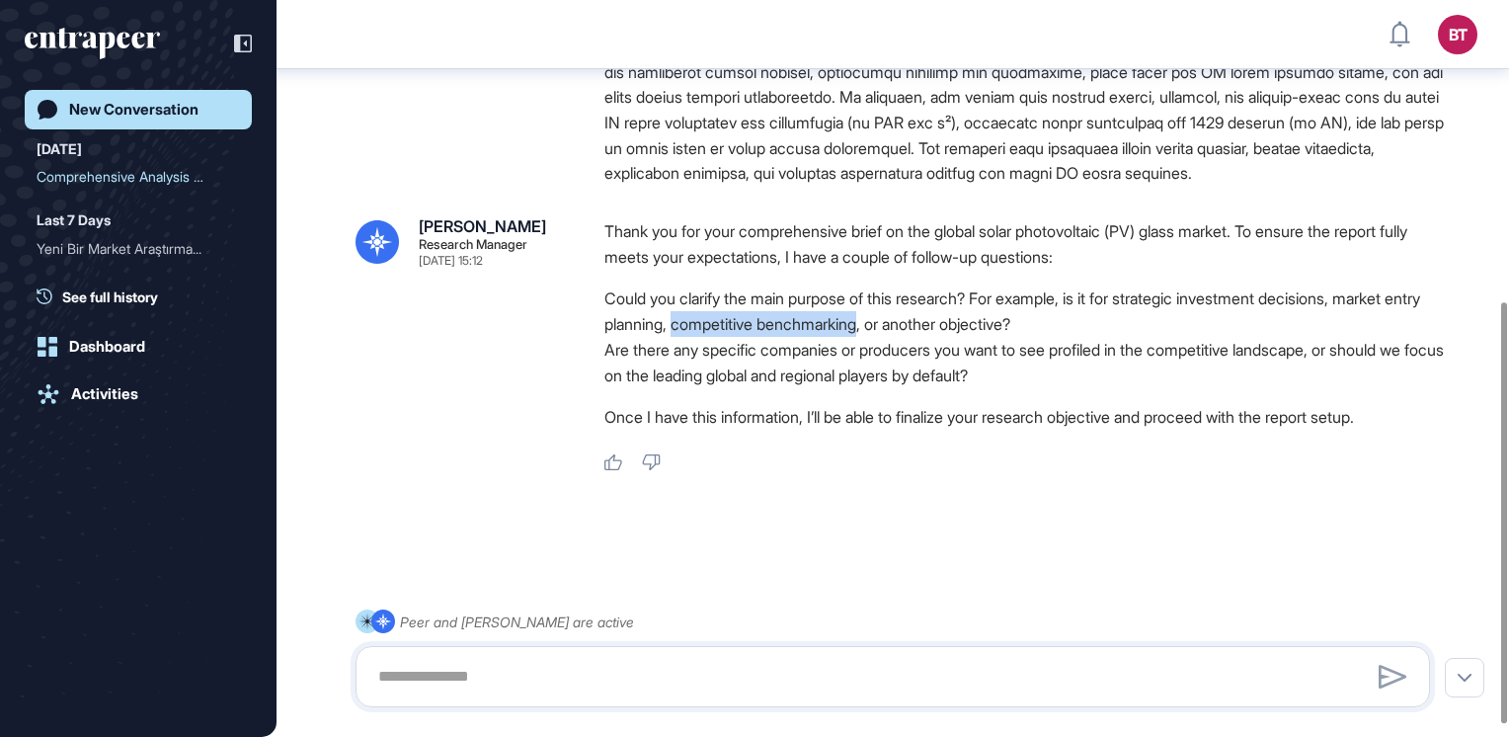
drag, startPoint x: 719, startPoint y: 346, endPoint x: 916, endPoint y: 351, distance: 196.6
click at [916, 337] on li "Could you clarify the main purpose of this research? For example, is it for str…" at bounding box center [1026, 310] width 842 height 51
copy li "competitive benchmarking"
click at [649, 666] on textarea at bounding box center [892, 677] width 1053 height 40
paste textarea "**********"
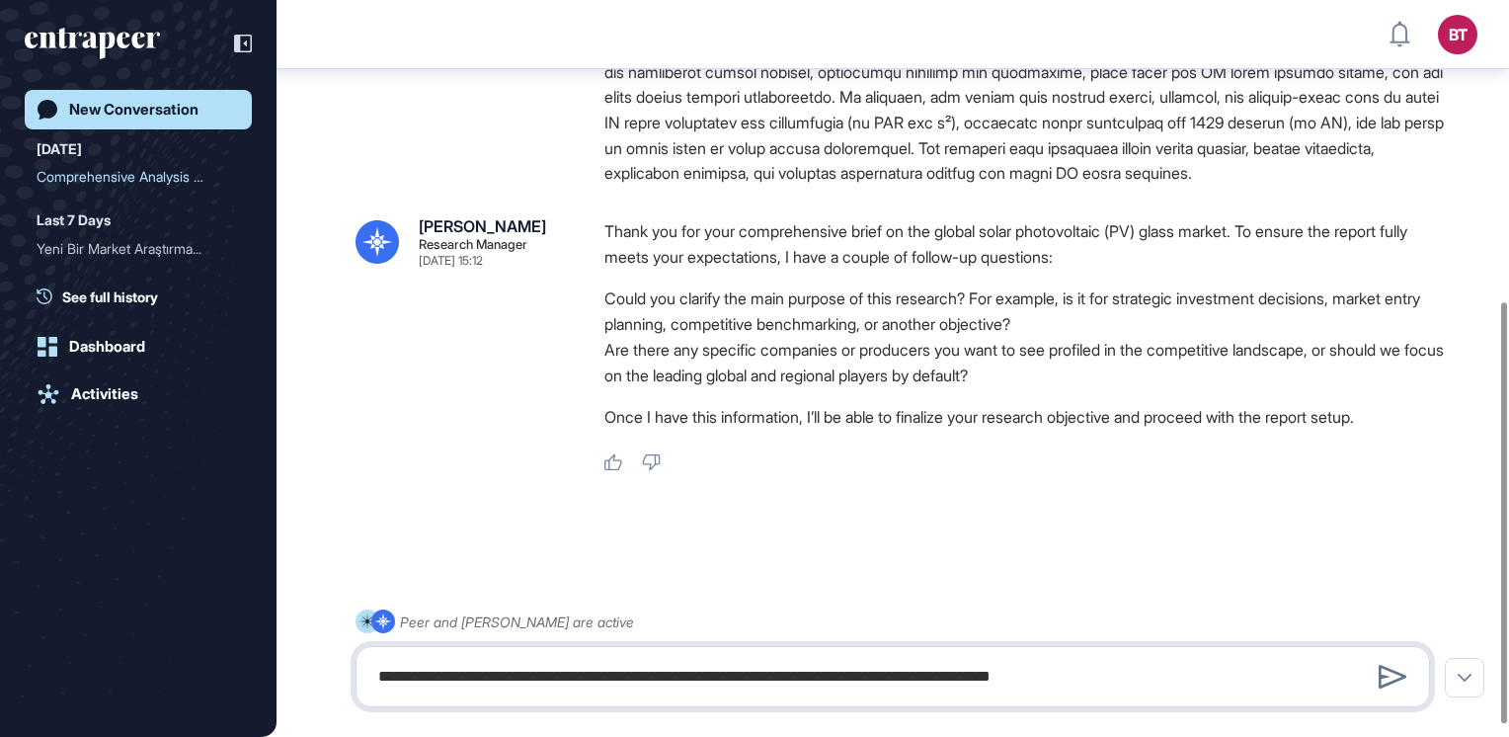
click at [379, 674] on textarea "**********" at bounding box center [892, 677] width 1053 height 40
type textarea "**********"
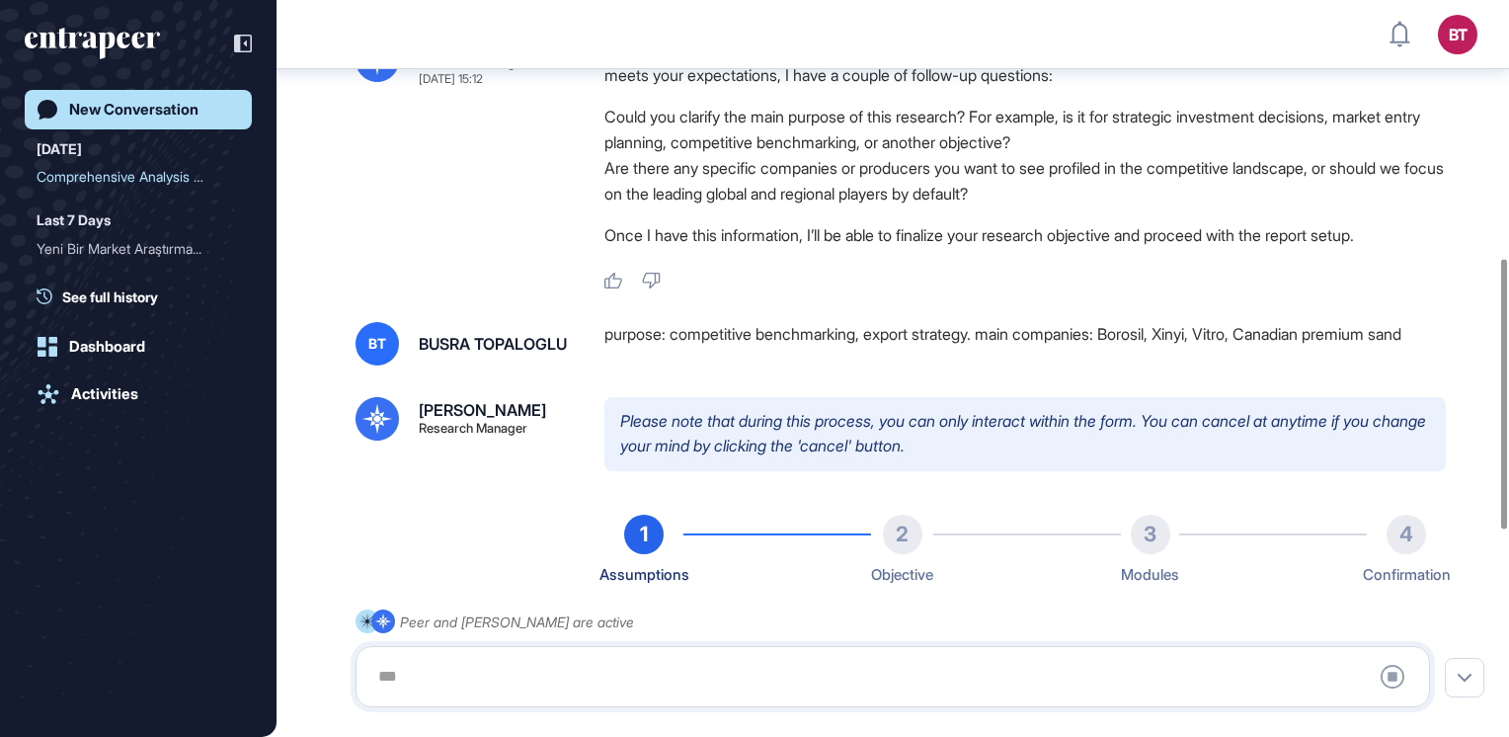
scroll to position [29, 0]
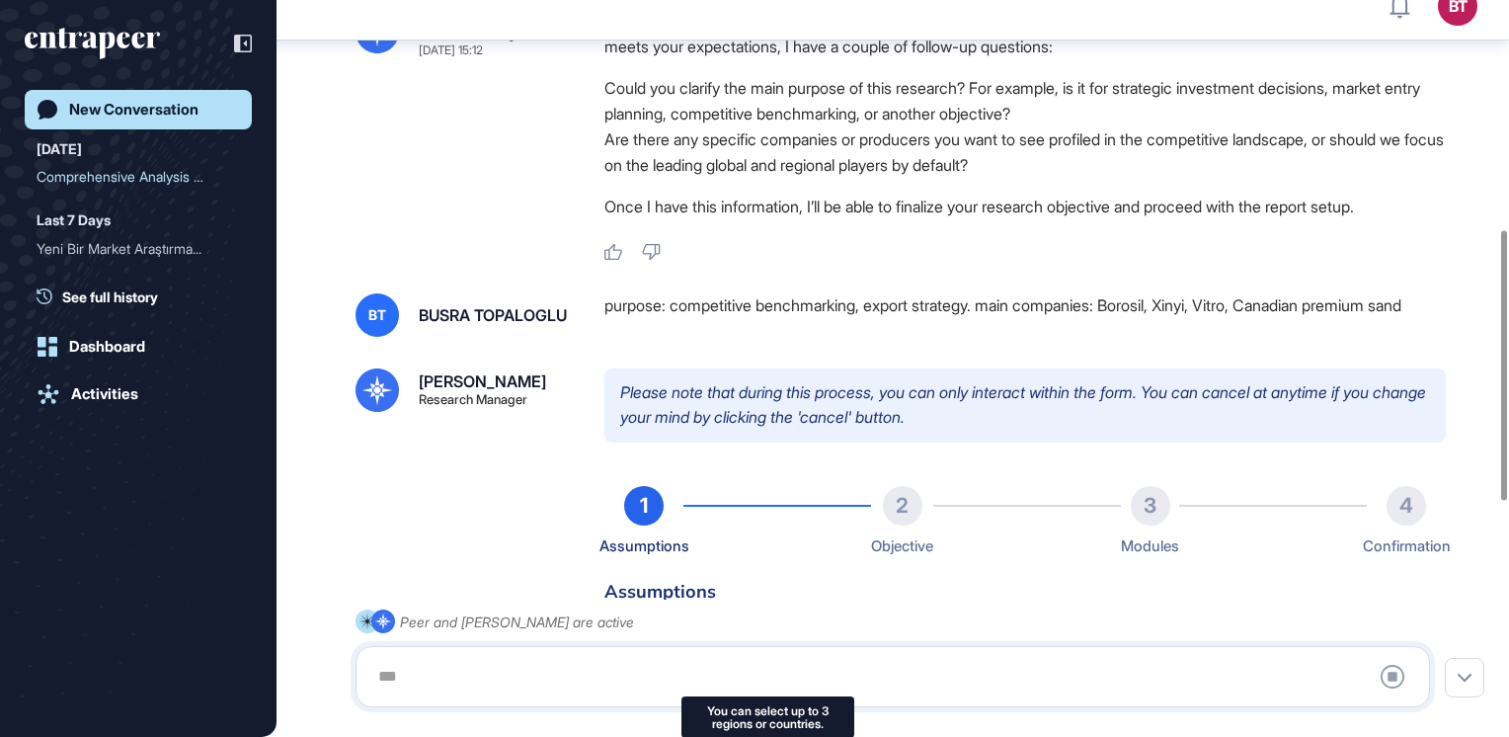
type input "**********"
type input "*"
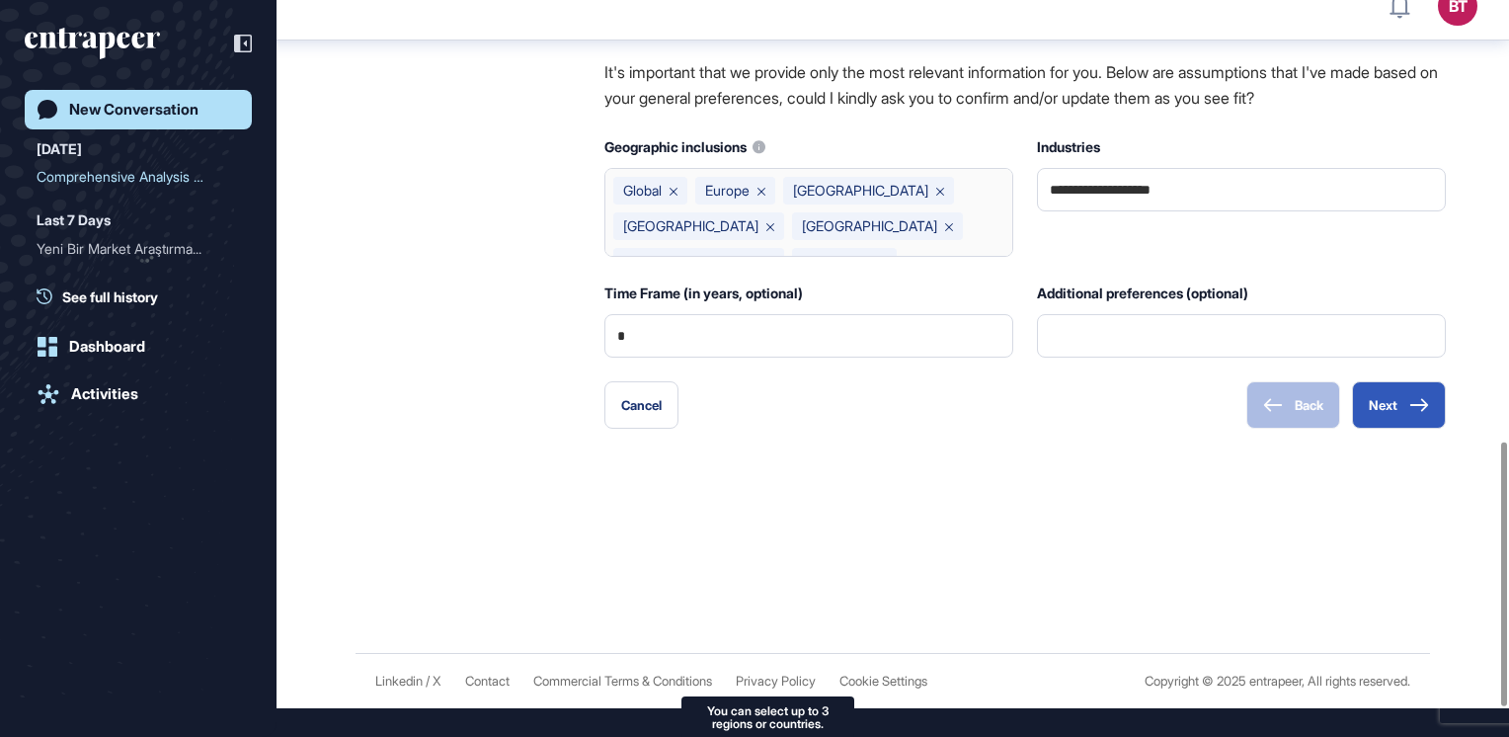
scroll to position [1312, 0]
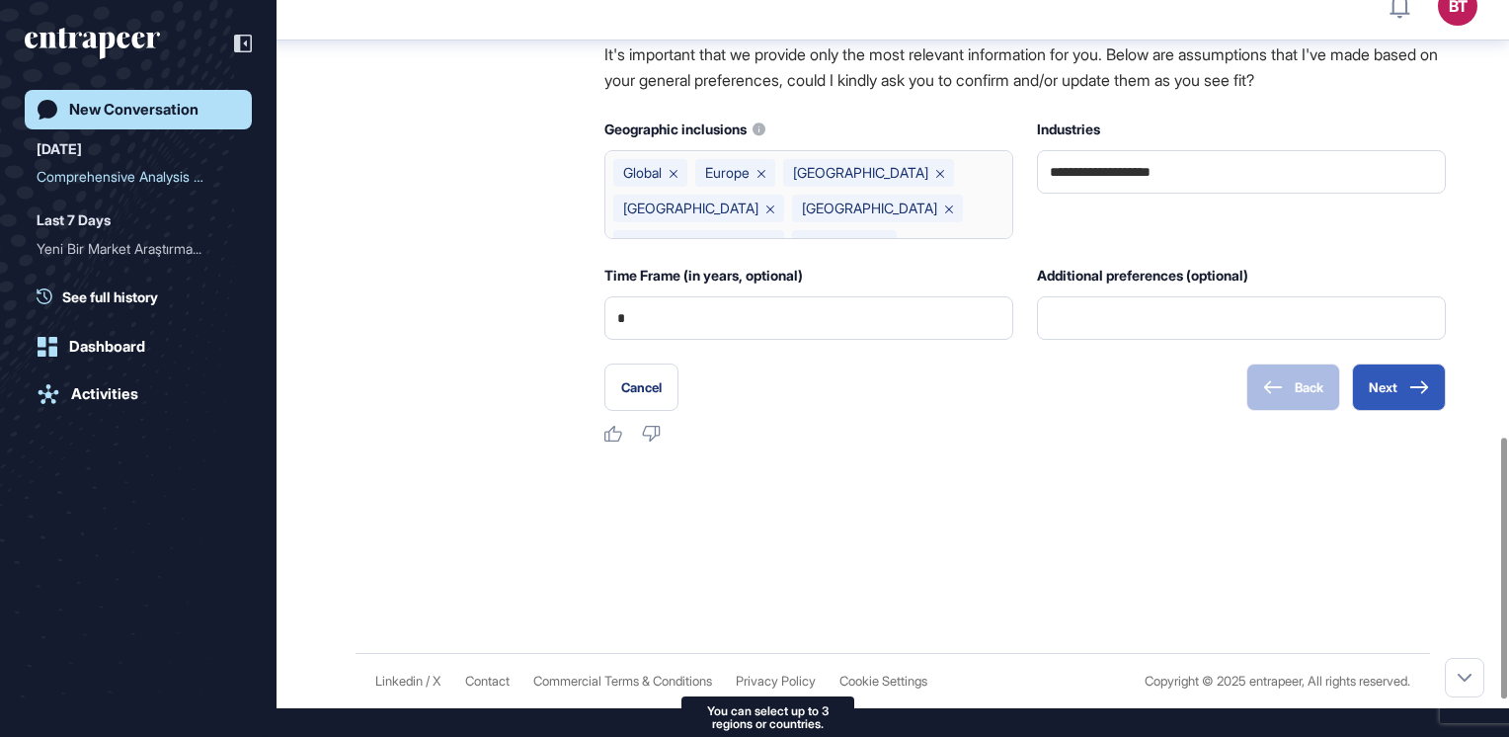
drag, startPoint x: 1007, startPoint y: 203, endPoint x: 1008, endPoint y: 231, distance: 27.7
click at [1008, 231] on div "Global [GEOGRAPHIC_DATA] [GEOGRAPHIC_DATA] [GEOGRAPHIC_DATA] [GEOGRAPHIC_DATA] …" at bounding box center [809, 194] width 409 height 89
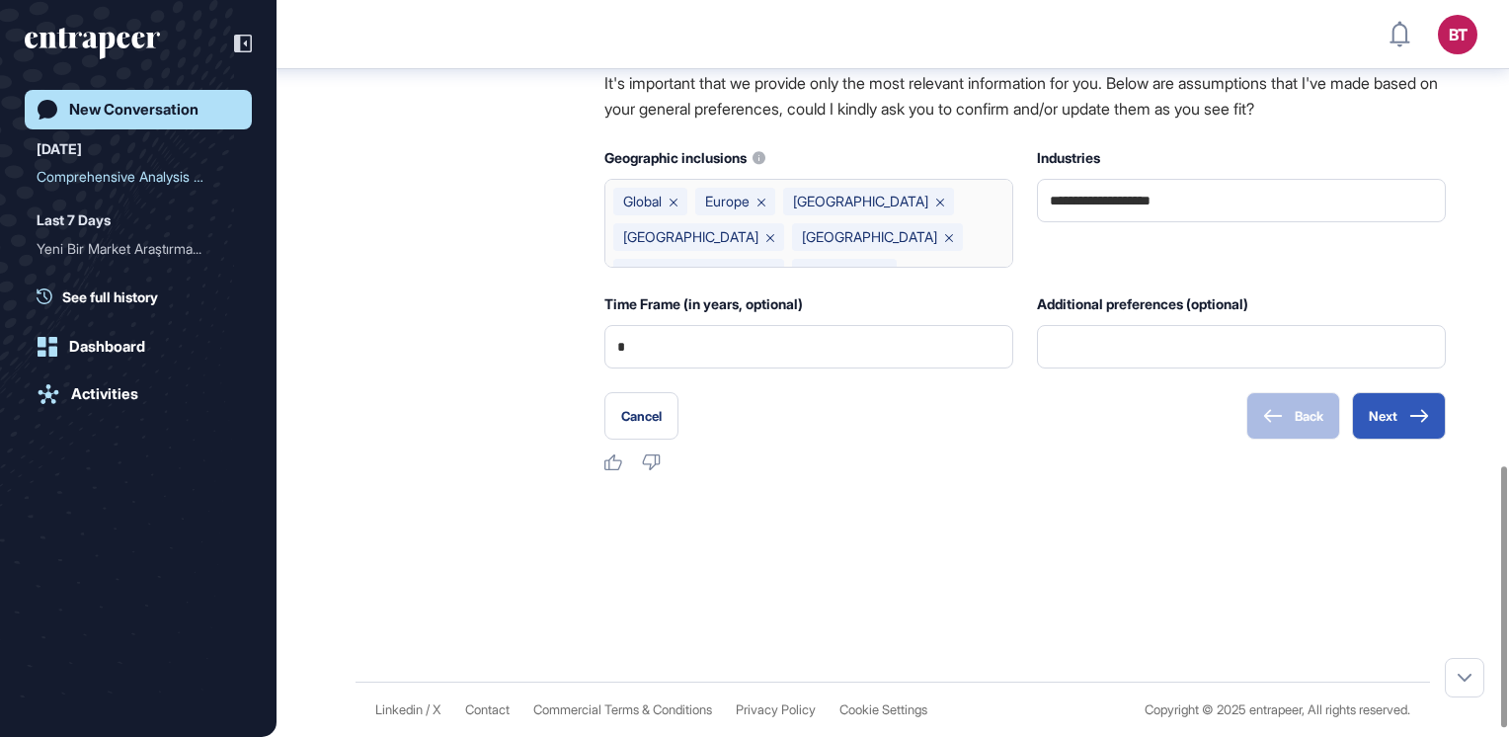
scroll to position [0, 0]
click at [1008, 231] on div "Global [GEOGRAPHIC_DATA] [GEOGRAPHIC_DATA] [GEOGRAPHIC_DATA] [GEOGRAPHIC_DATA] …" at bounding box center [809, 223] width 409 height 89
drag, startPoint x: 1008, startPoint y: 231, endPoint x: 1004, endPoint y: 259, distance: 27.9
click at [1004, 259] on div "Global [GEOGRAPHIC_DATA] [GEOGRAPHIC_DATA] [GEOGRAPHIC_DATA] [GEOGRAPHIC_DATA] …" at bounding box center [809, 223] width 409 height 89
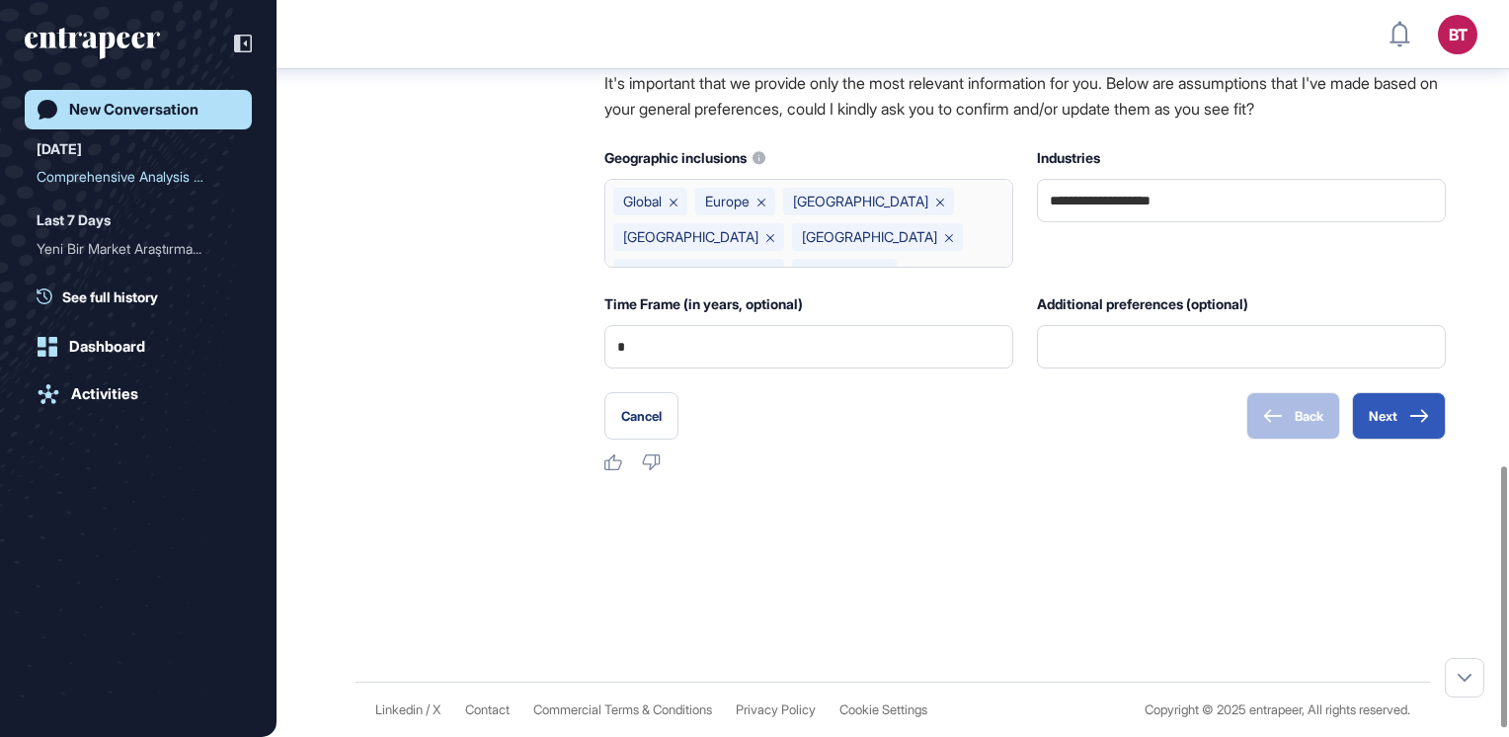
drag, startPoint x: 1004, startPoint y: 259, endPoint x: 1008, endPoint y: 279, distance: 20.1
click at [1008, 268] on div "Global [GEOGRAPHIC_DATA] [GEOGRAPHIC_DATA] [GEOGRAPHIC_DATA] [GEOGRAPHIC_DATA] …" at bounding box center [809, 223] width 409 height 89
drag, startPoint x: 1008, startPoint y: 279, endPoint x: 1103, endPoint y: 294, distance: 97.1
click at [1103, 294] on div "**********" at bounding box center [1026, 256] width 842 height 223
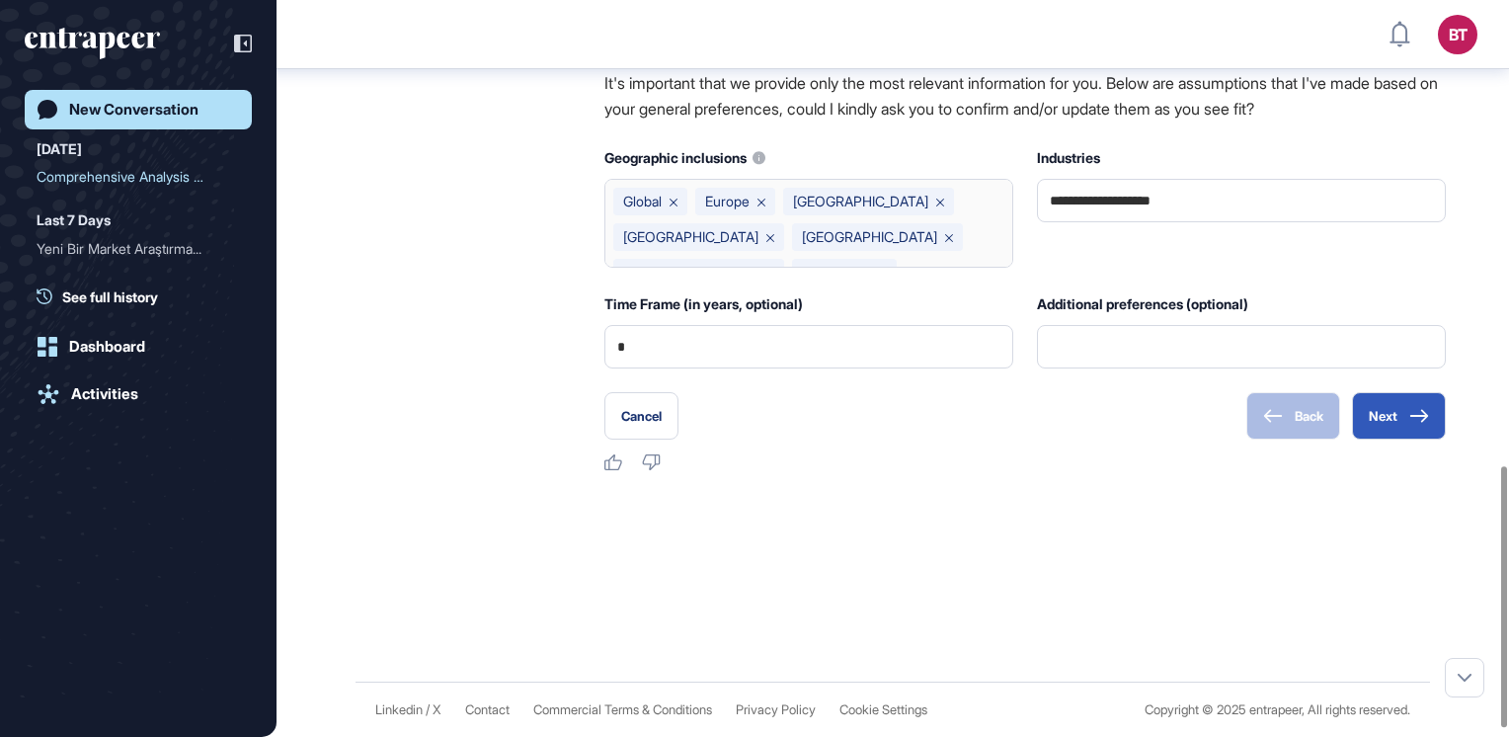
click at [1008, 268] on div "Global [GEOGRAPHIC_DATA] [GEOGRAPHIC_DATA] [GEOGRAPHIC_DATA] [GEOGRAPHIC_DATA] …" at bounding box center [809, 223] width 409 height 89
click at [1005, 268] on div "Global [GEOGRAPHIC_DATA] [GEOGRAPHIC_DATA] [GEOGRAPHIC_DATA] [GEOGRAPHIC_DATA] …" at bounding box center [809, 223] width 409 height 89
click at [1411, 440] on button "Next" at bounding box center [1399, 415] width 94 height 47
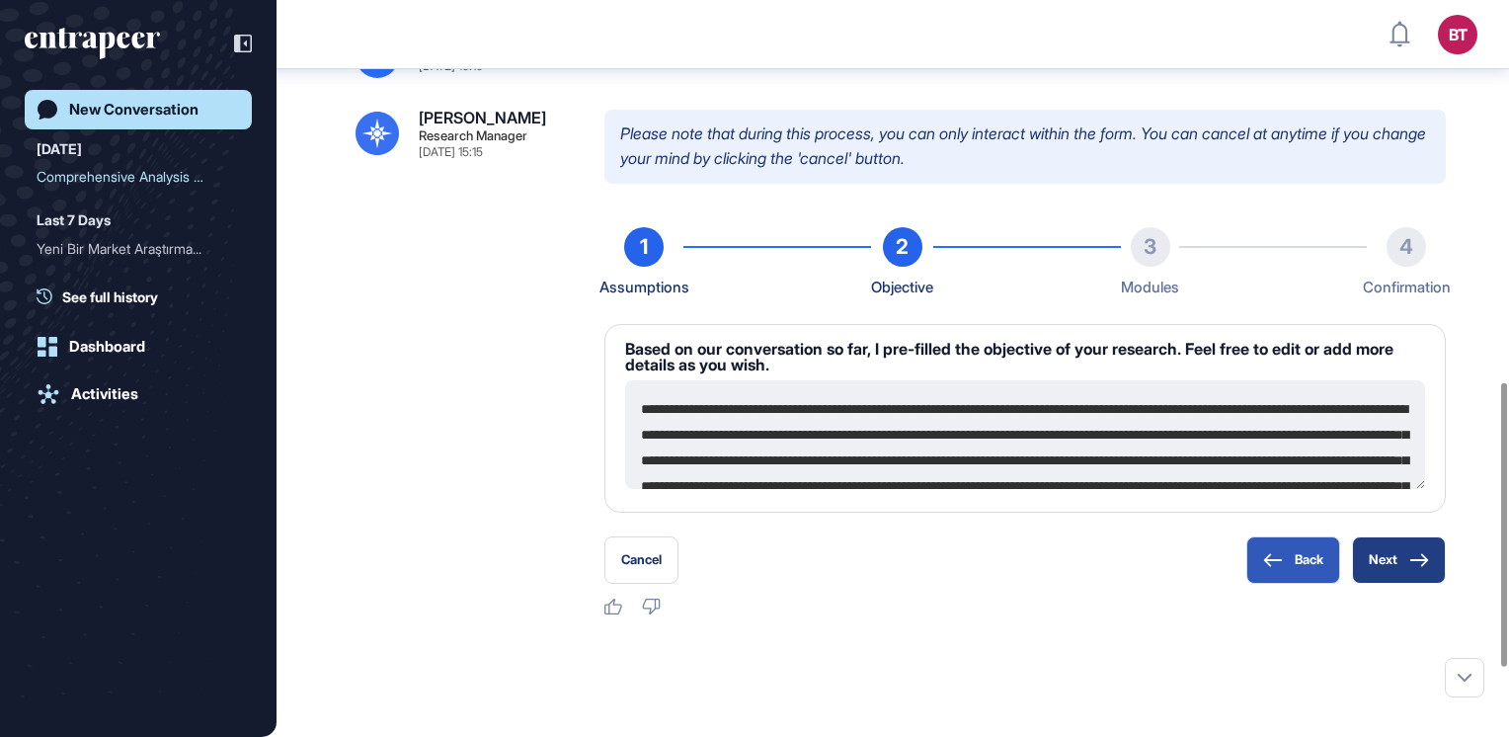
click at [1387, 575] on button "Next" at bounding box center [1399, 559] width 94 height 47
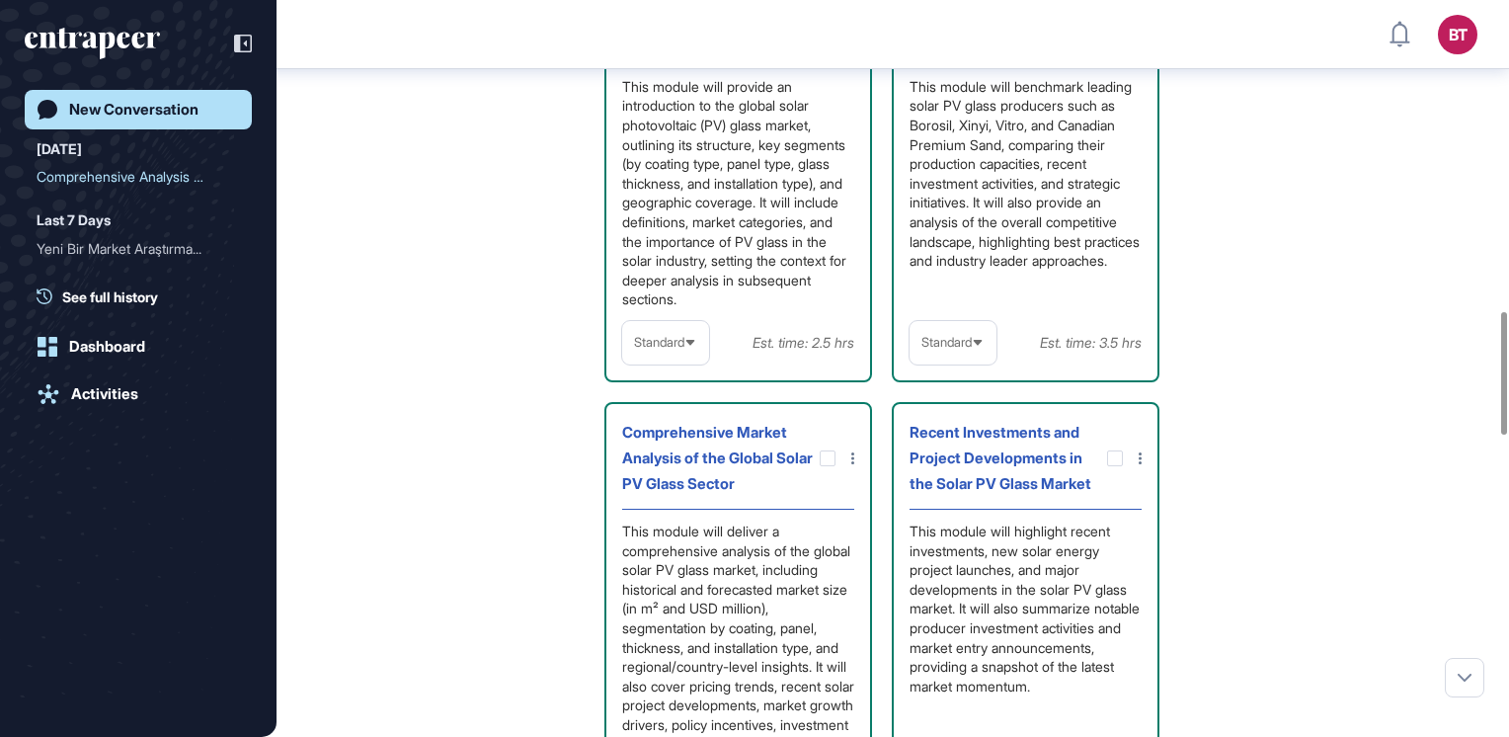
scroll to position [1804, 0]
click at [976, 352] on icon at bounding box center [978, 345] width 13 height 13
click at [1194, 395] on div "Overview of the Global Solar Photovoltaic Glass Market This module will provide…" at bounding box center [1026, 626] width 842 height 1333
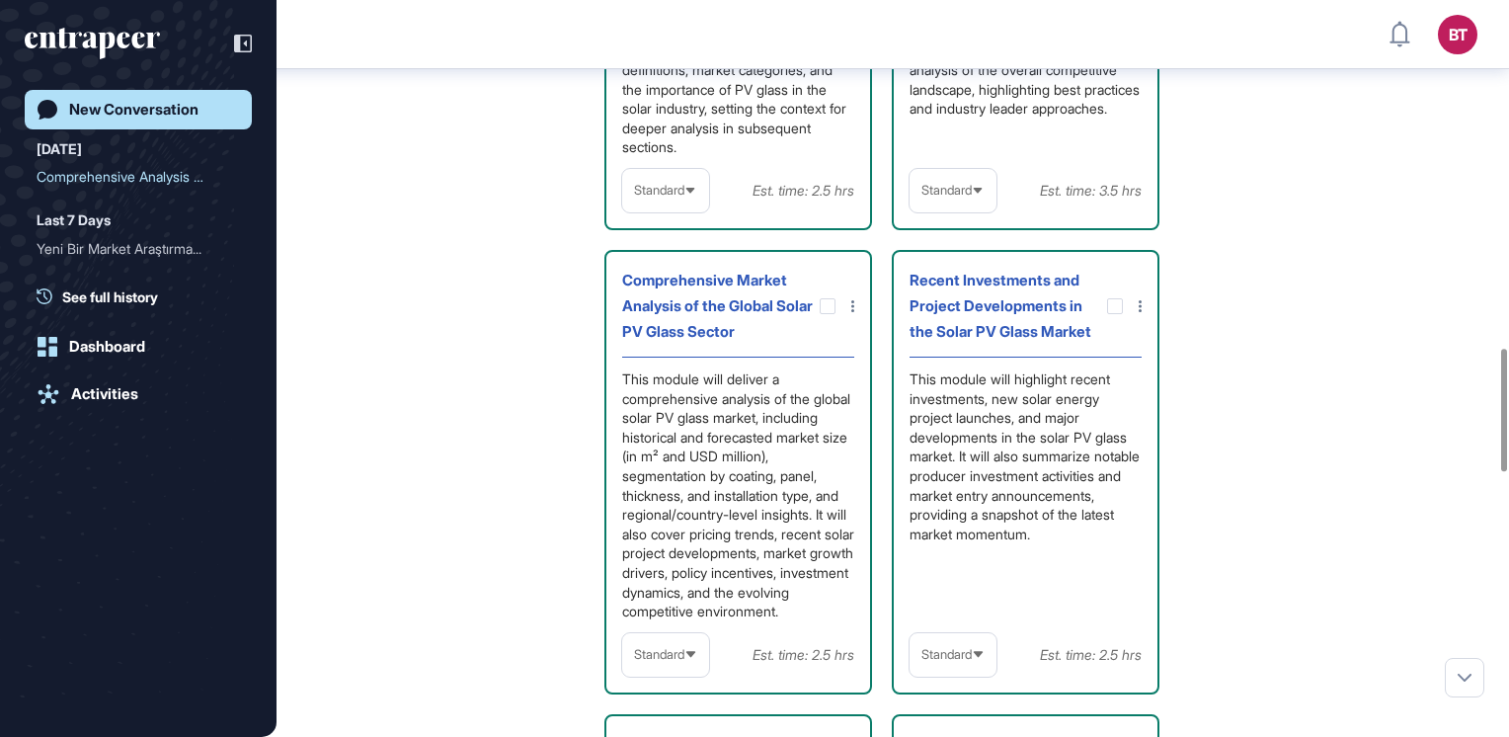
scroll to position [2085, 0]
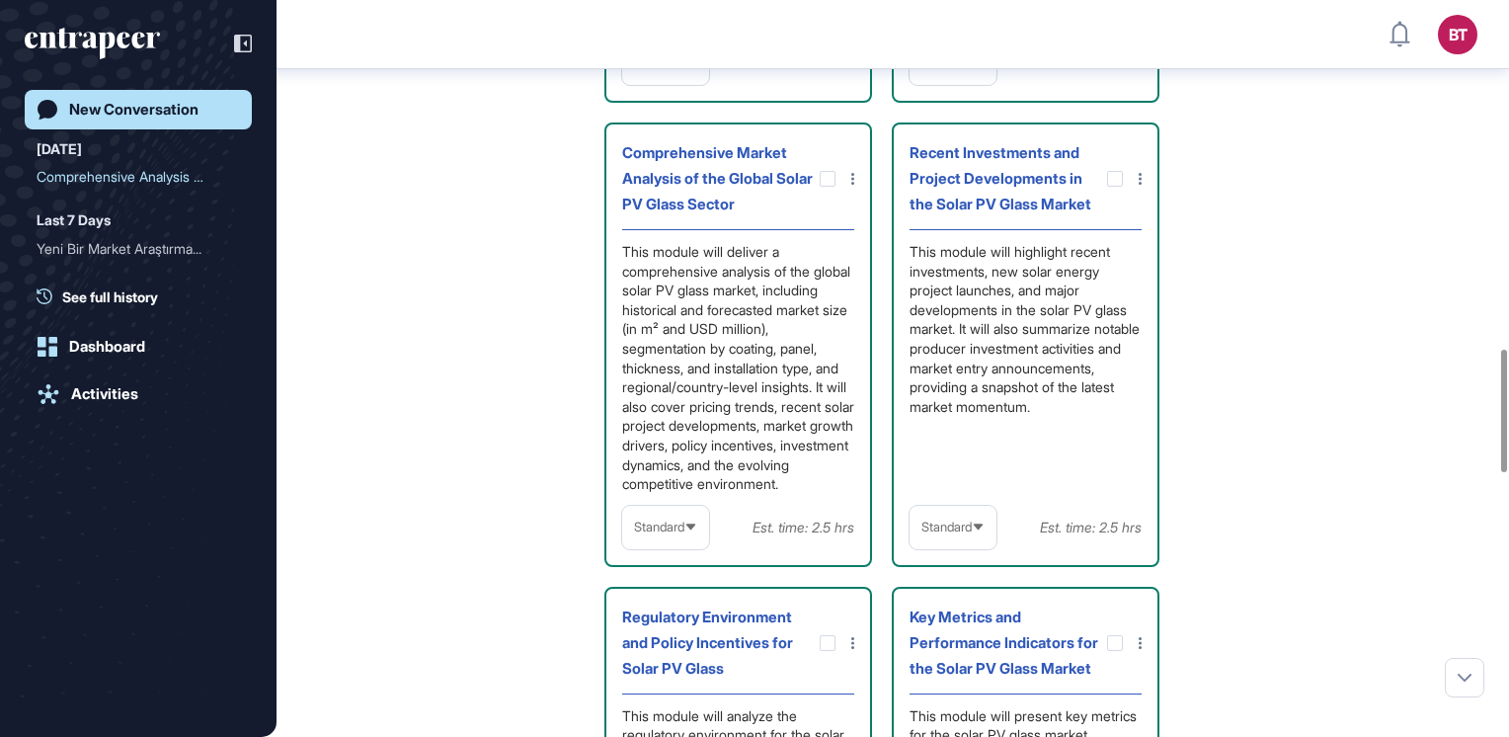
click at [685, 534] on span "Standard" at bounding box center [659, 527] width 50 height 15
click at [666, 674] on li "In-depth" at bounding box center [665, 654] width 75 height 40
click at [756, 389] on div "This module will deliver a comprehensive analysis of the global solar PV glass …" at bounding box center [738, 368] width 232 height 252
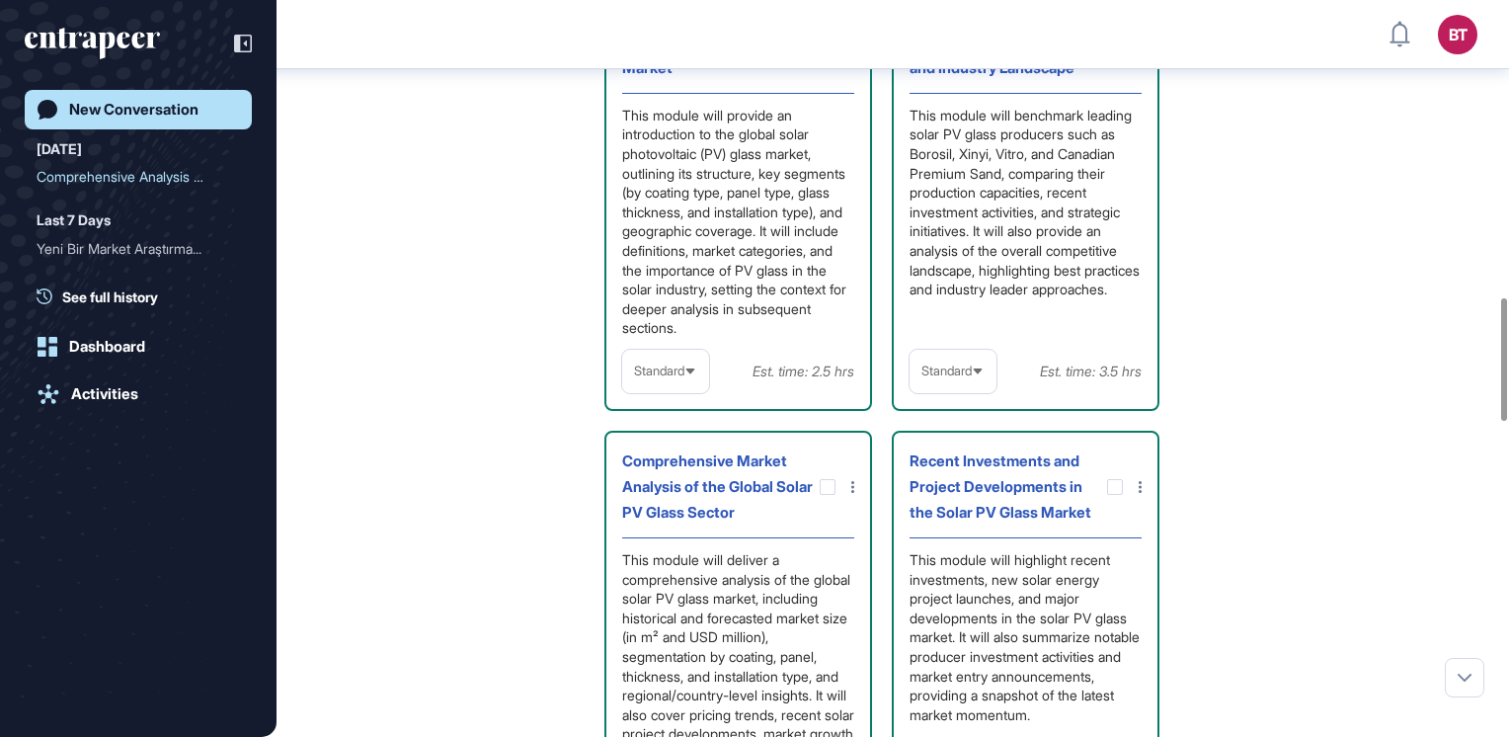
click at [1264, 348] on div "Overview of the Global Solar Photovoltaic Glass Market This module will provide…" at bounding box center [1026, 652] width 842 height 1333
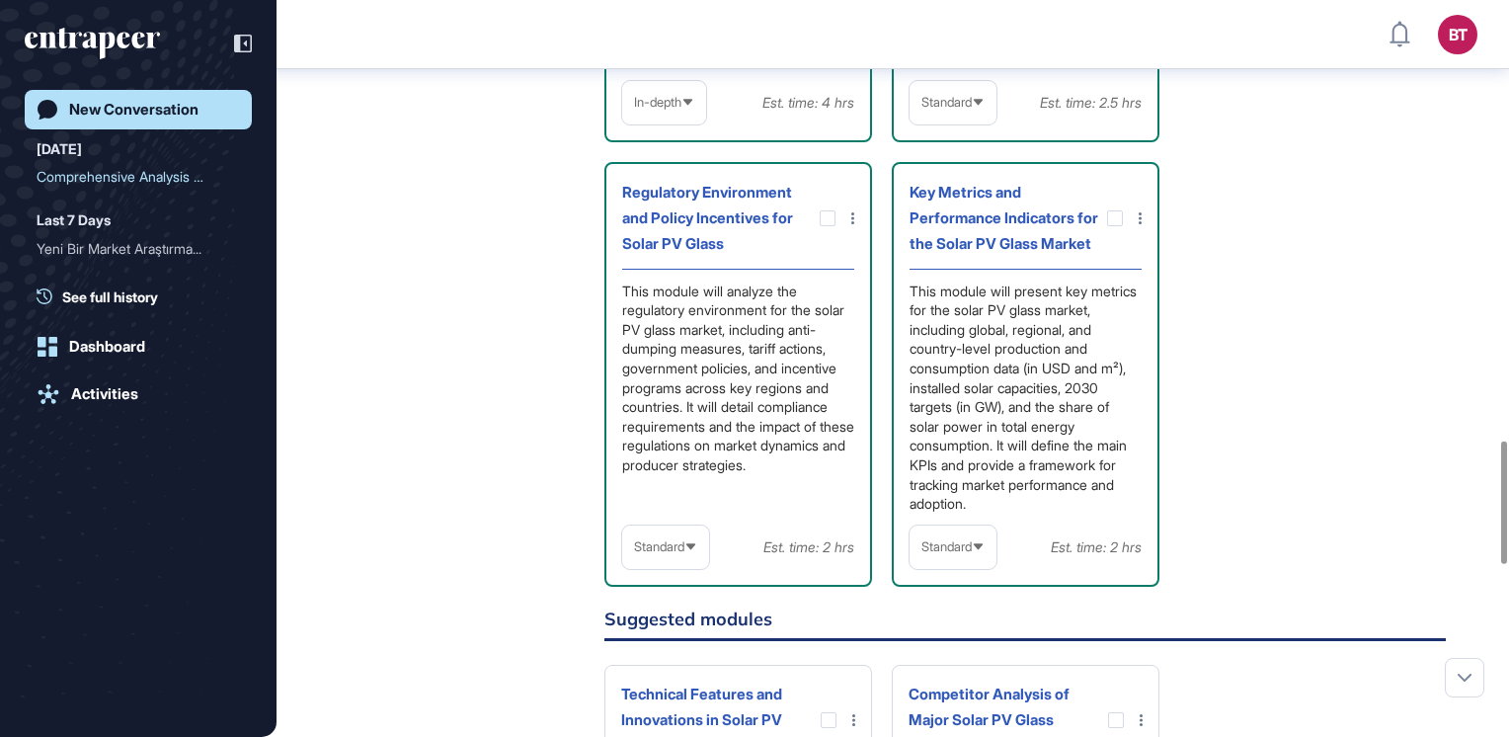
scroll to position [2473, 0]
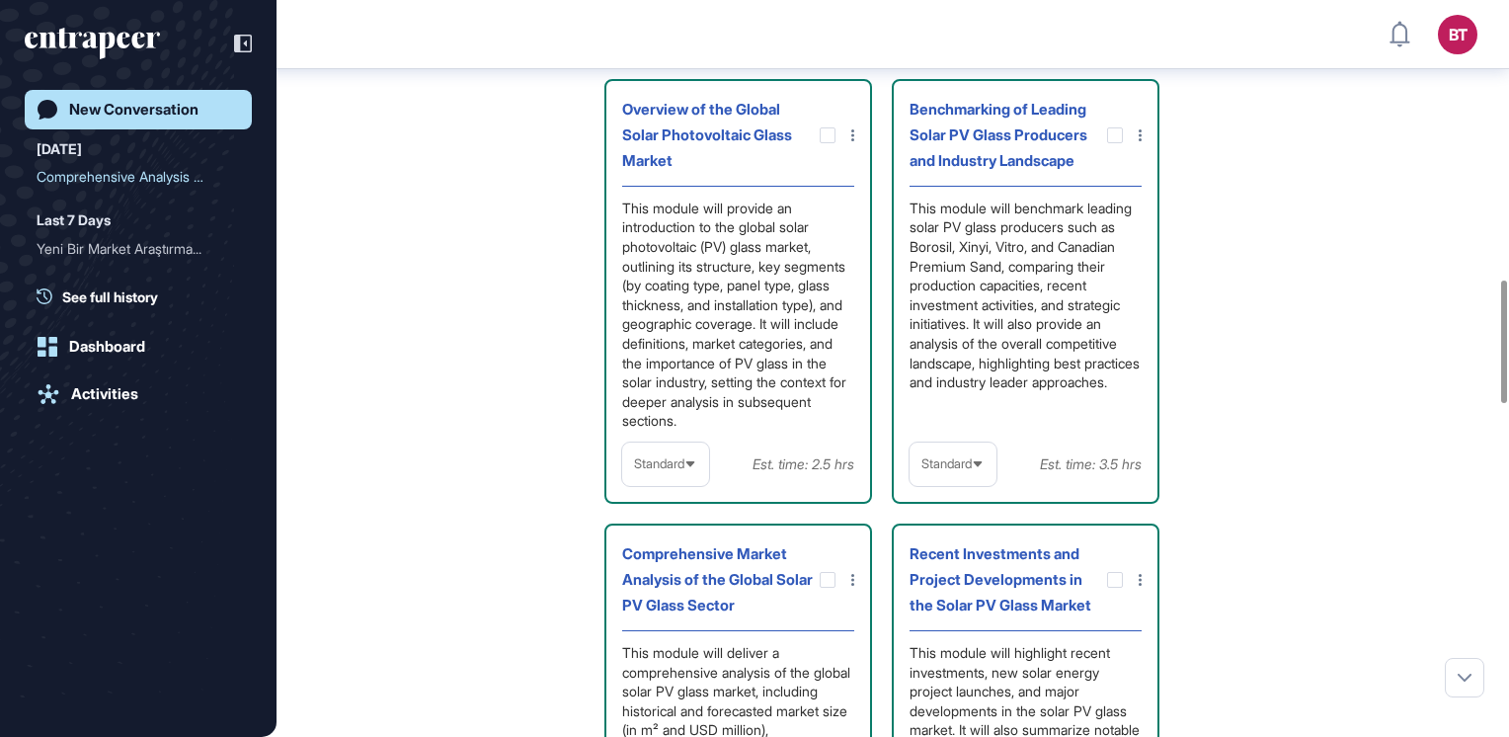
scroll to position [1625, 0]
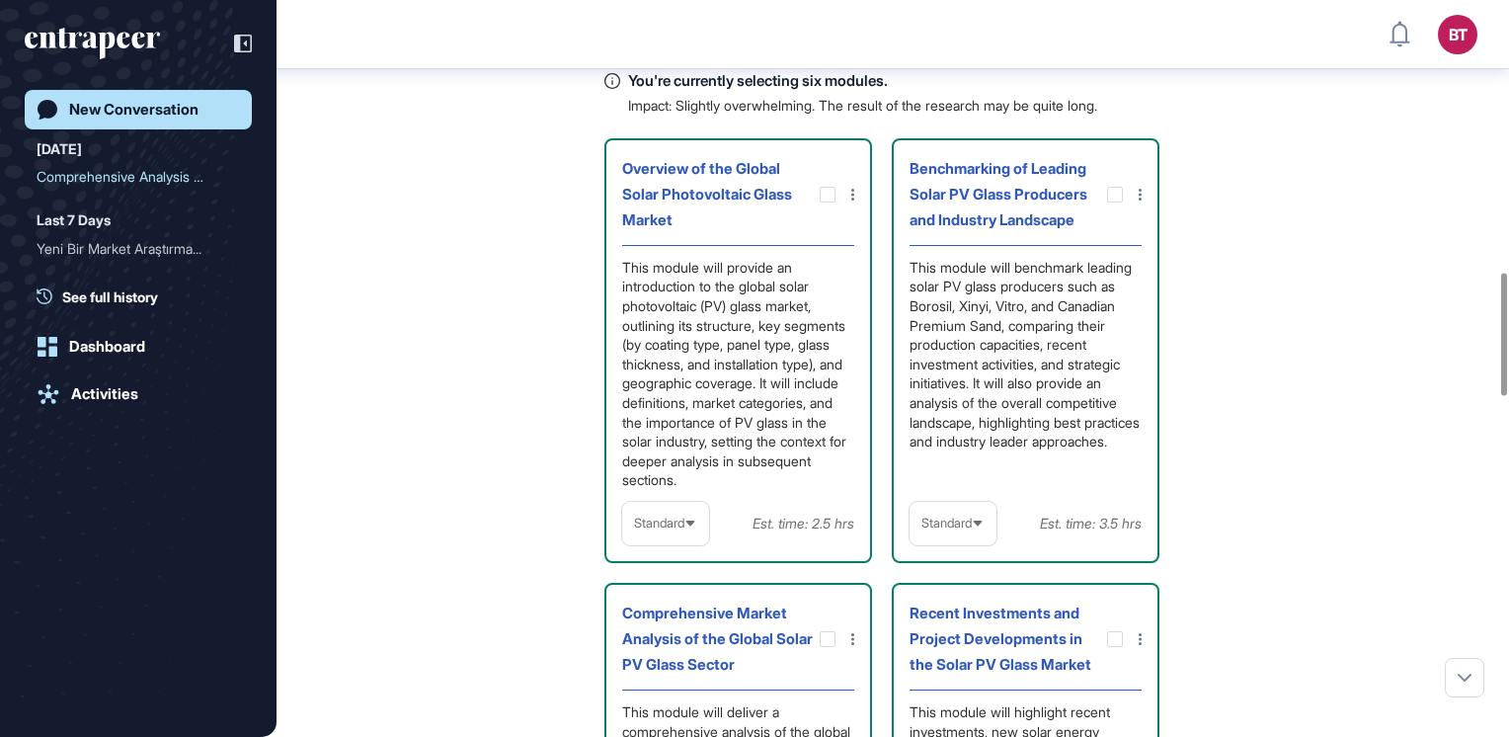
click at [964, 530] on span "Standard" at bounding box center [947, 523] width 50 height 15
click at [976, 591] on li "High-Level" at bounding box center [953, 571] width 75 height 40
click at [968, 530] on span "High-Level" at bounding box center [953, 523] width 62 height 15
click at [956, 630] on li "Standard" at bounding box center [959, 611] width 87 height 40
click at [977, 530] on icon at bounding box center [978, 524] width 13 height 13
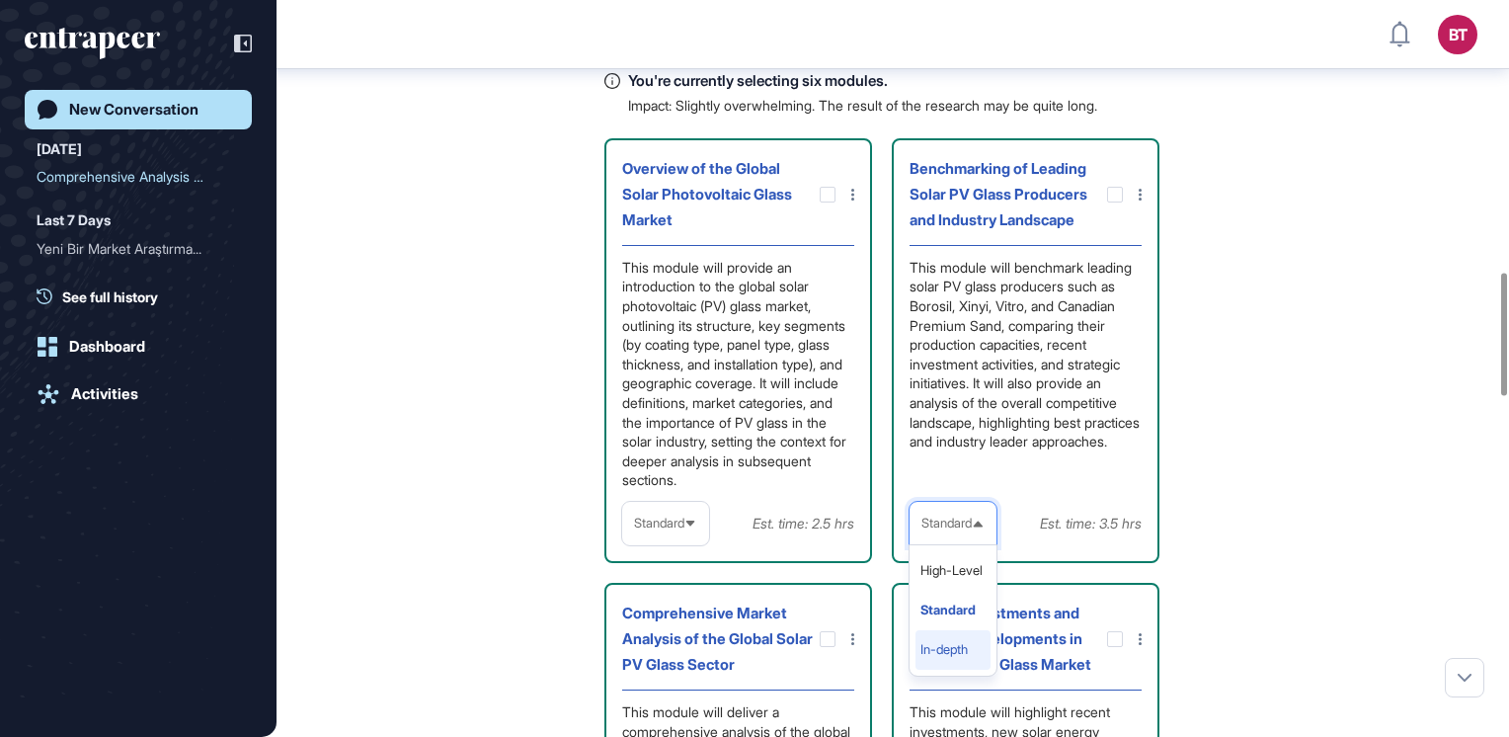
click at [966, 670] on li "In-depth" at bounding box center [953, 650] width 75 height 40
click at [960, 530] on span "In-depth" at bounding box center [945, 523] width 47 height 15
click at [948, 630] on li "Standard" at bounding box center [952, 611] width 72 height 40
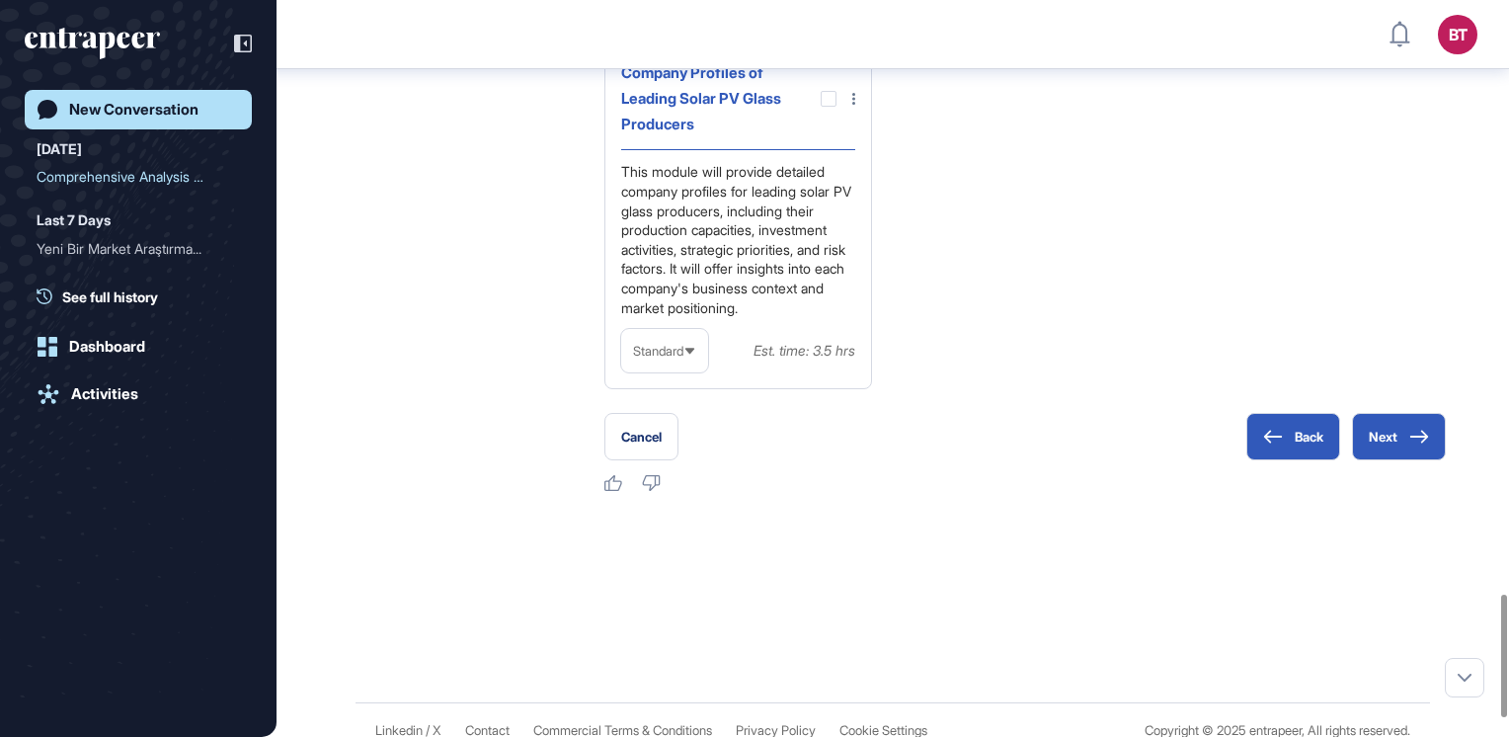
scroll to position [3578, 0]
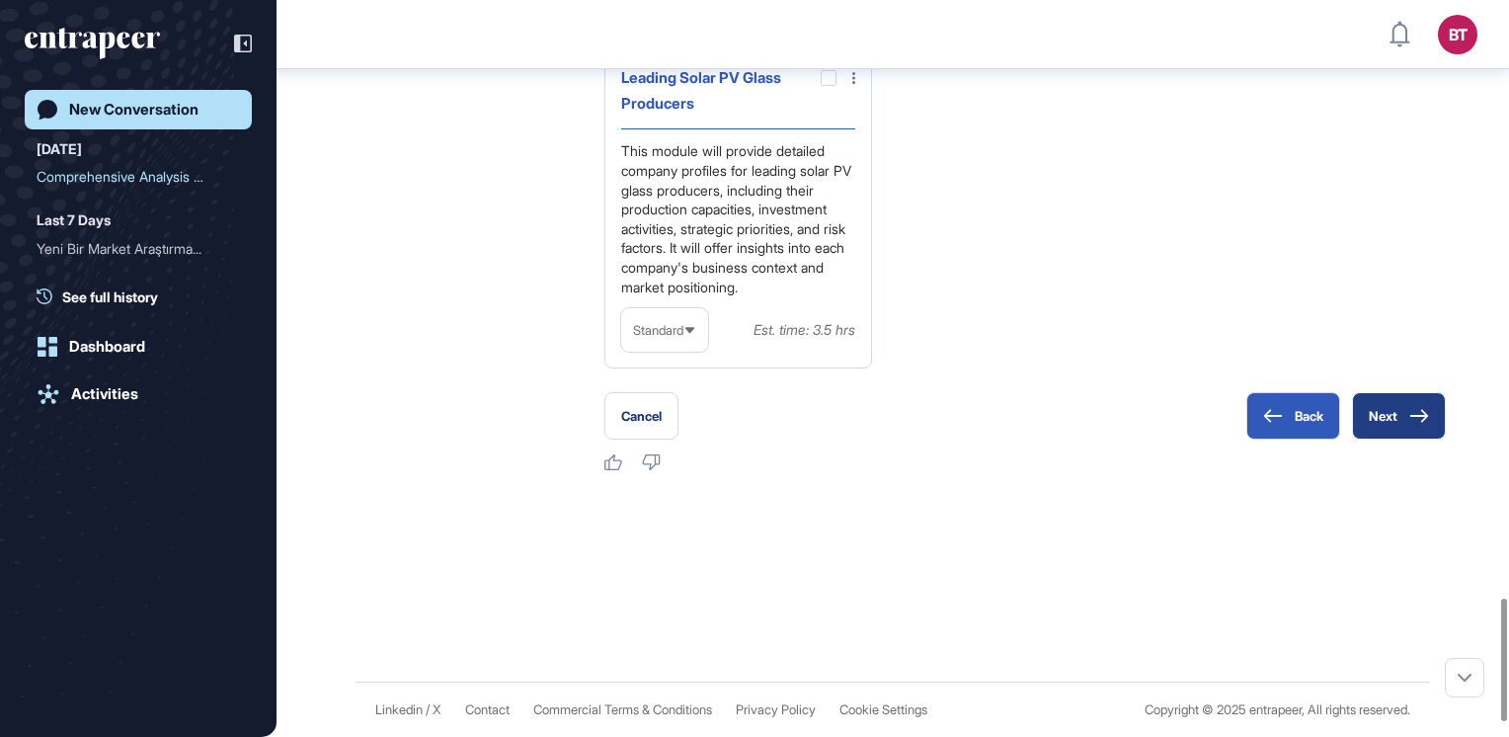
click at [1401, 440] on button "Next" at bounding box center [1399, 415] width 94 height 47
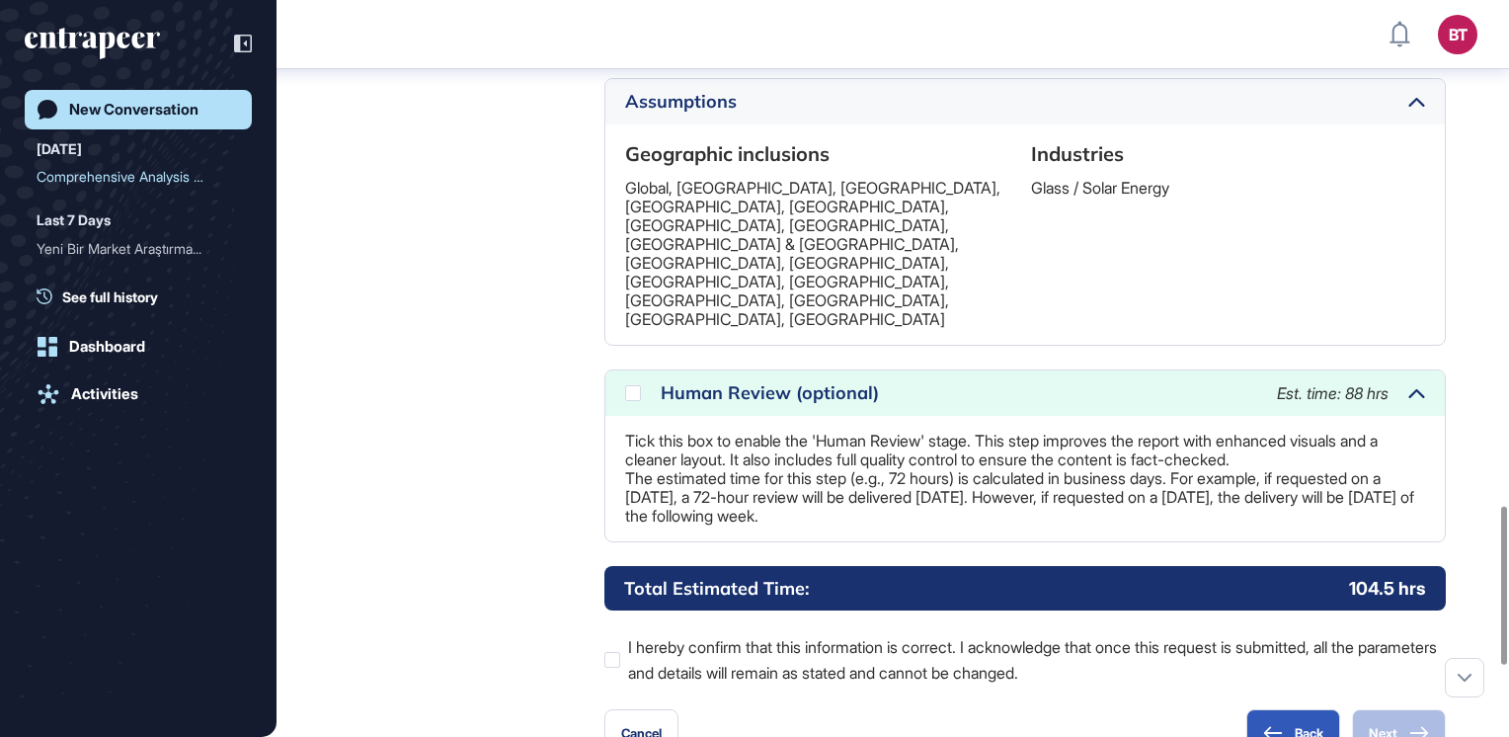
scroll to position [2357, 0]
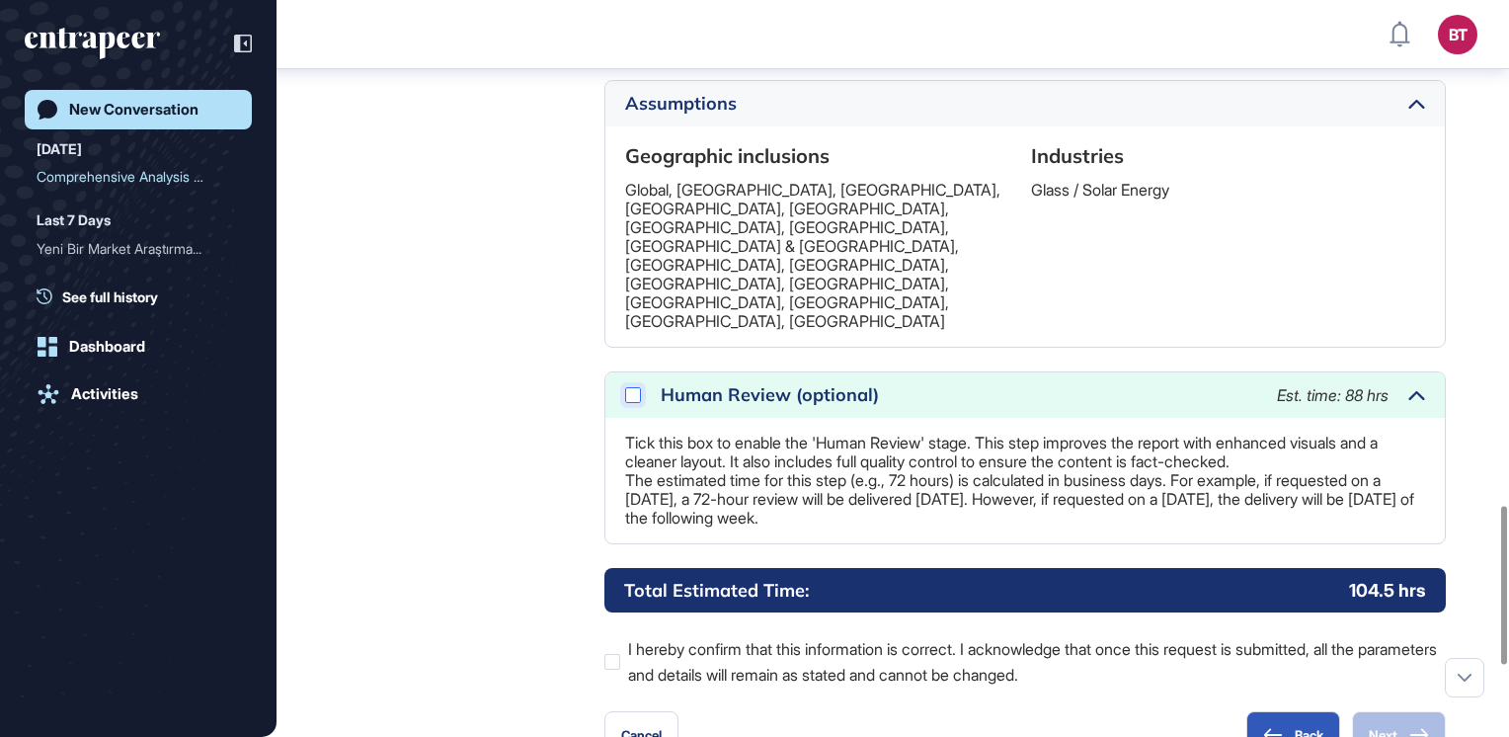
click at [0, 0] on icon at bounding box center [0, 0] width 0 height 0
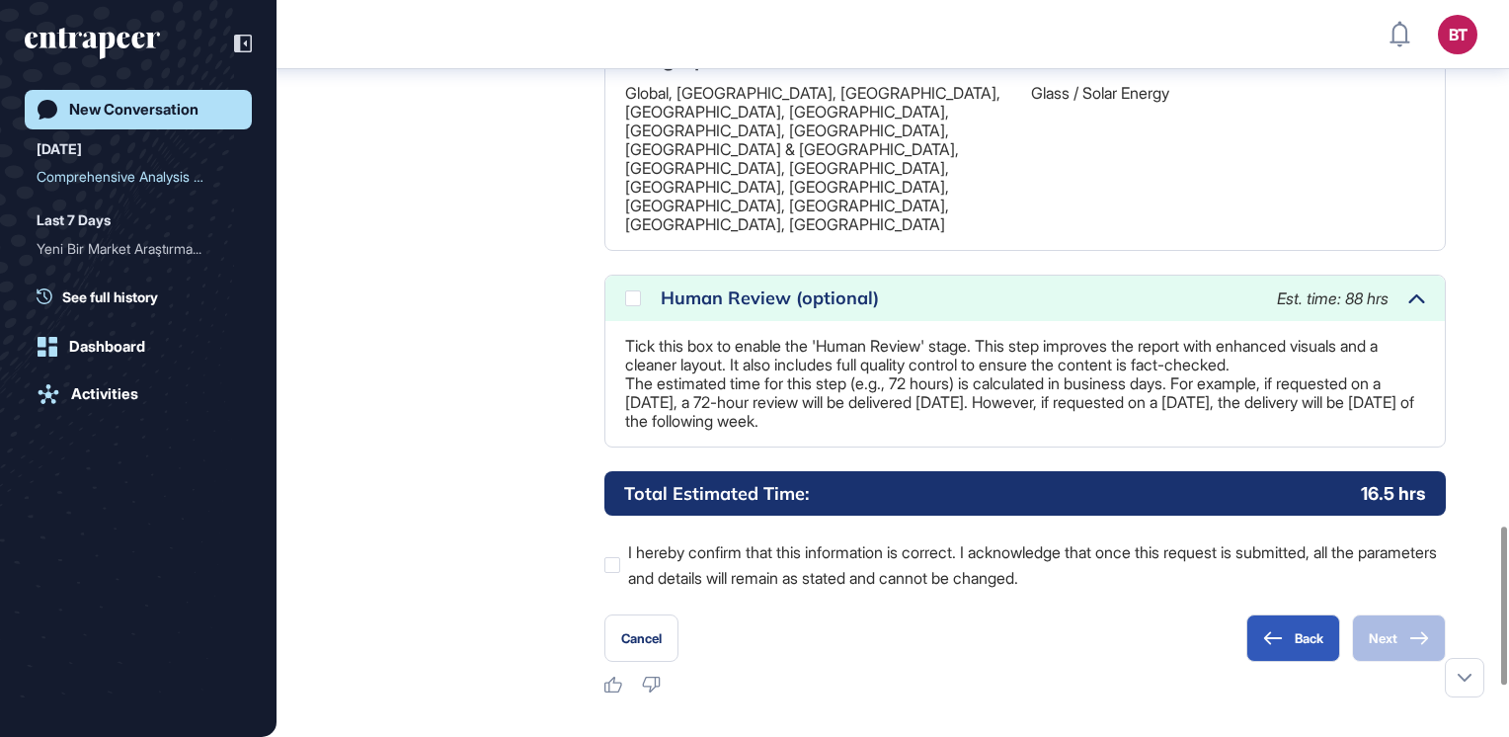
scroll to position [2452, 0]
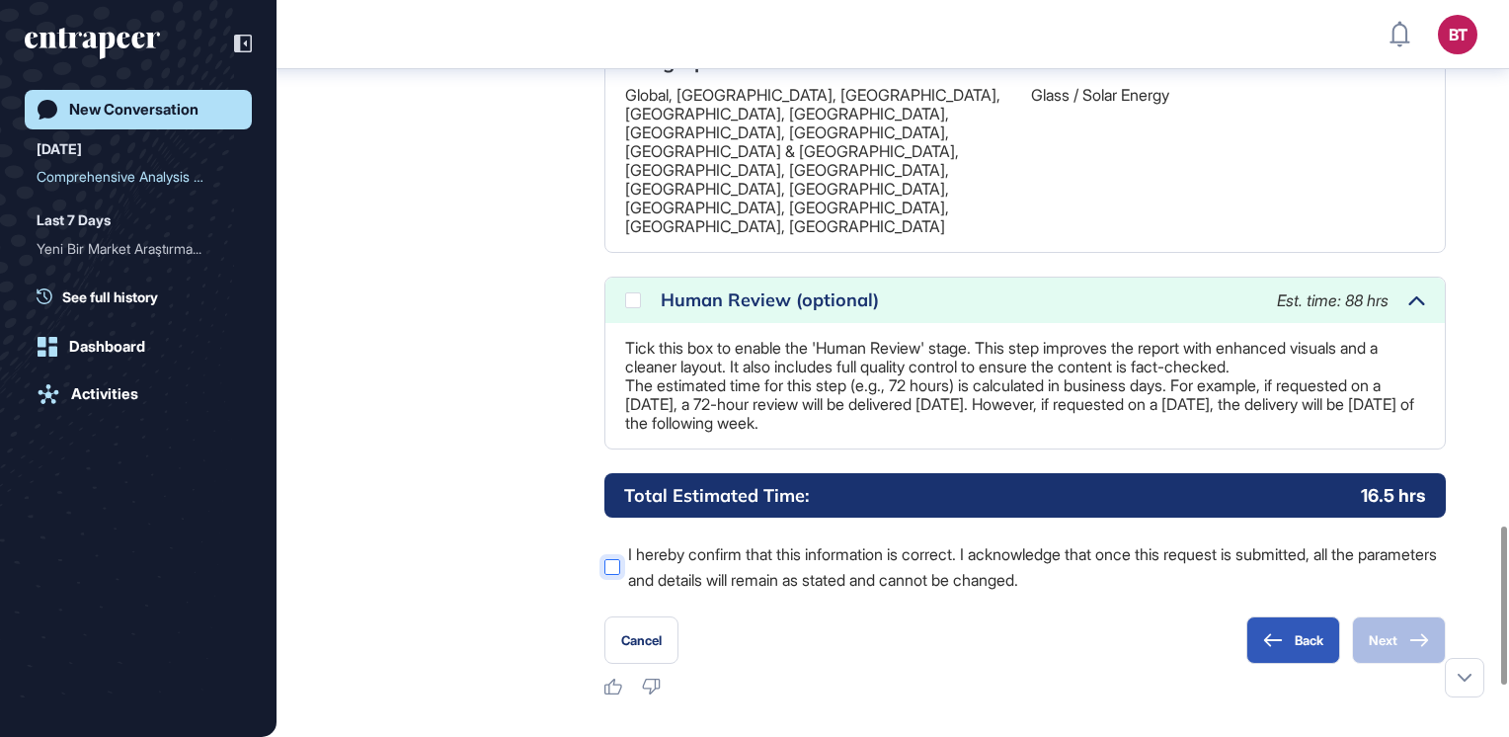
click at [607, 575] on div at bounding box center [613, 567] width 16 height 16
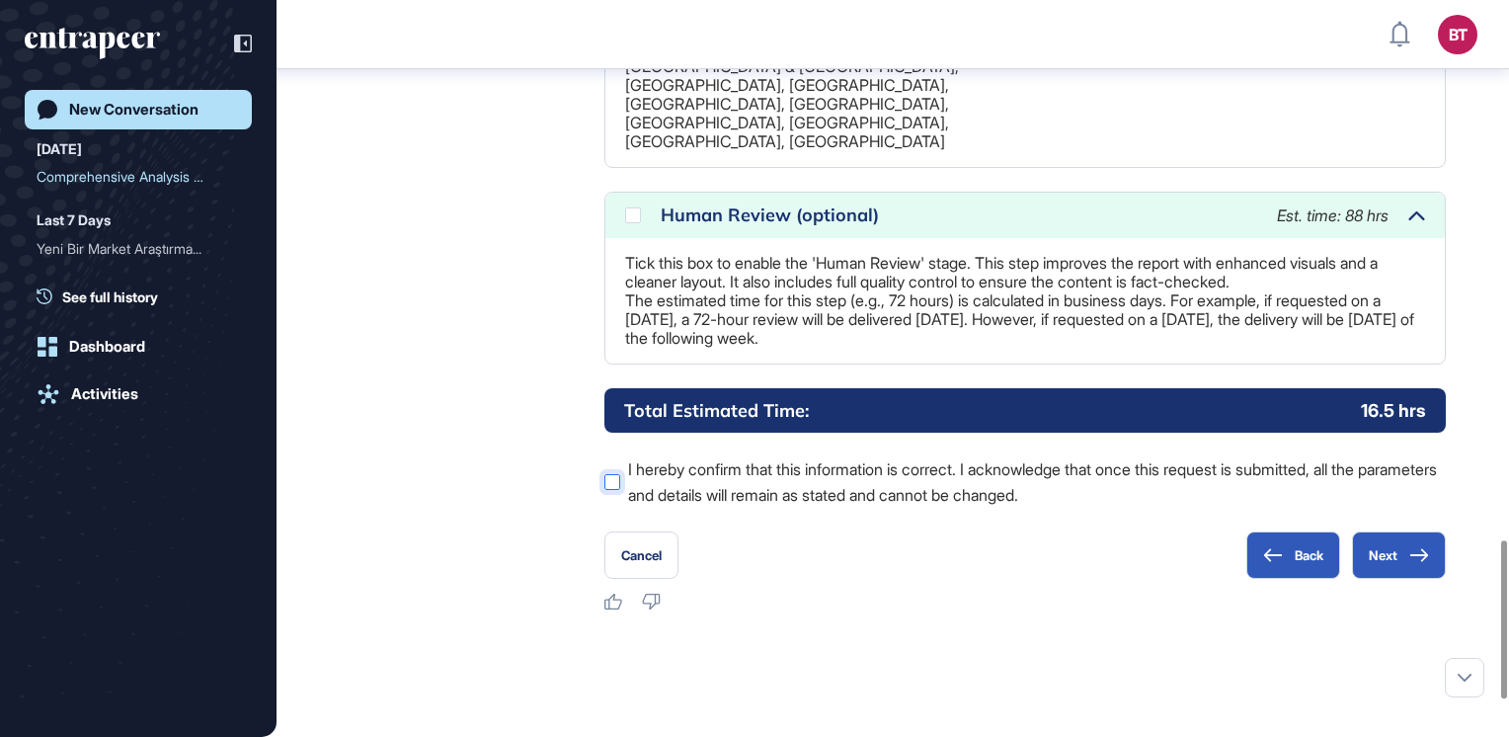
scroll to position [2541, 0]
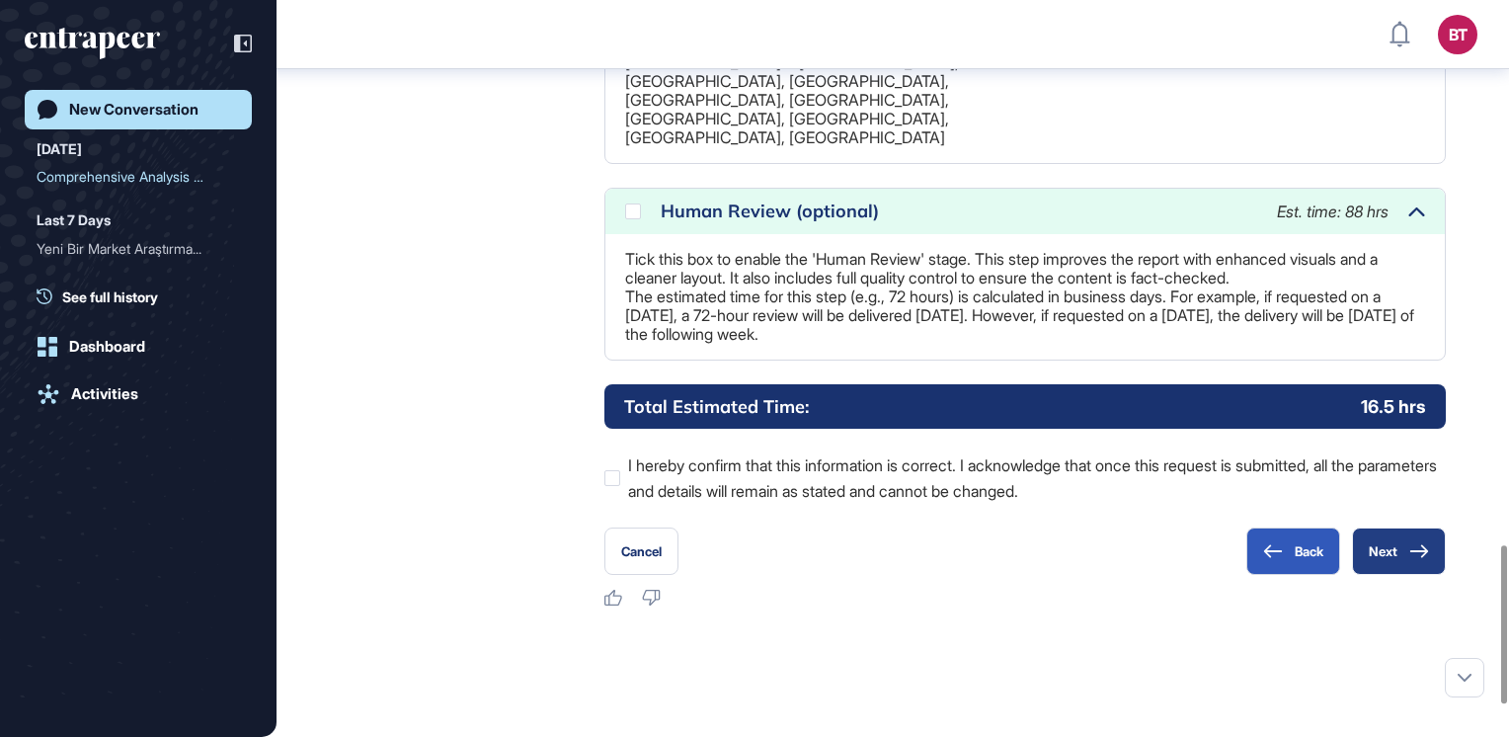
click at [1391, 554] on button "Next" at bounding box center [1399, 550] width 94 height 47
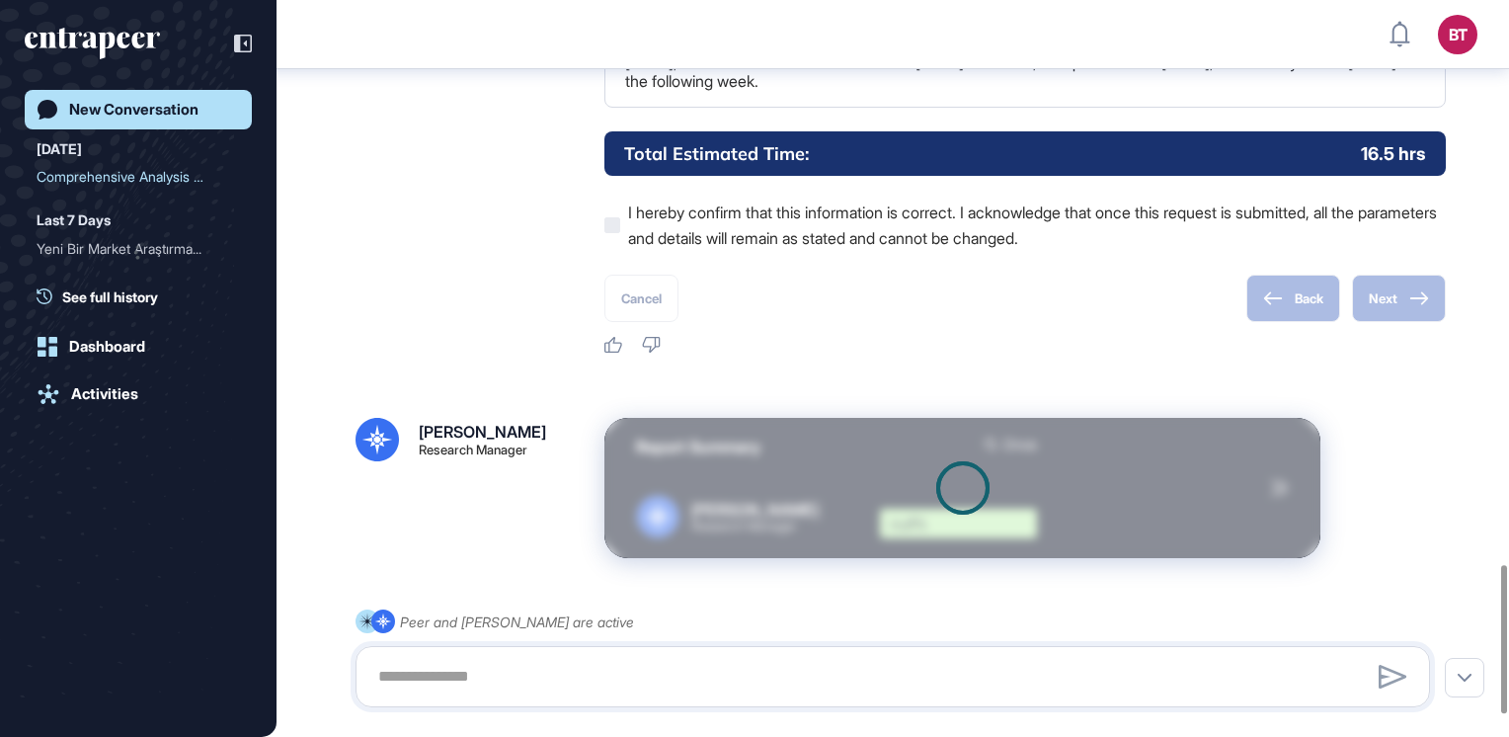
scroll to position [2906, 0]
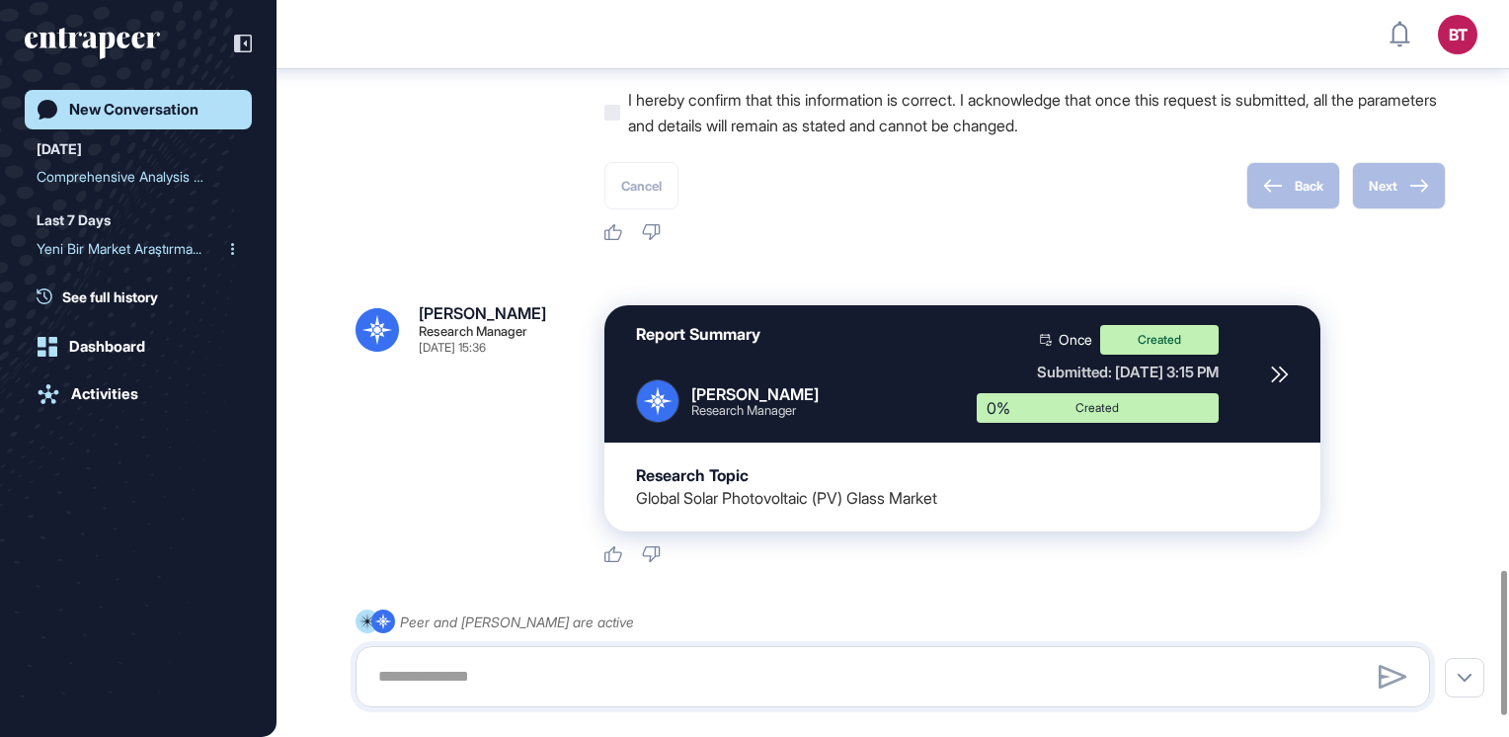
click at [99, 248] on div "Yeni Bir Market Araştırma..." at bounding box center [131, 249] width 188 height 32
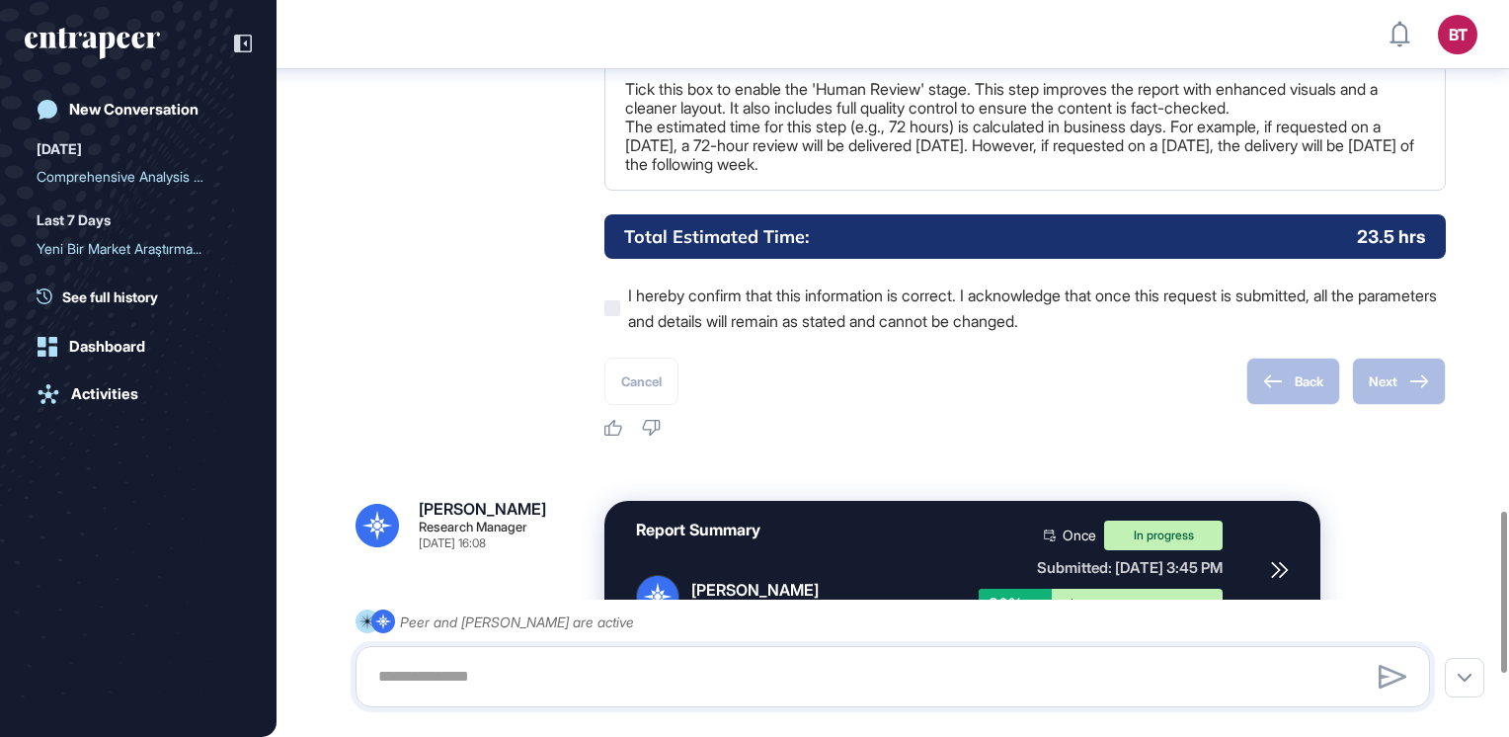
scroll to position [2331, 0]
drag, startPoint x: 1357, startPoint y: 236, endPoint x: 1414, endPoint y: 230, distance: 57.6
click at [1414, 230] on p "23.5 hrs" at bounding box center [1391, 236] width 69 height 25
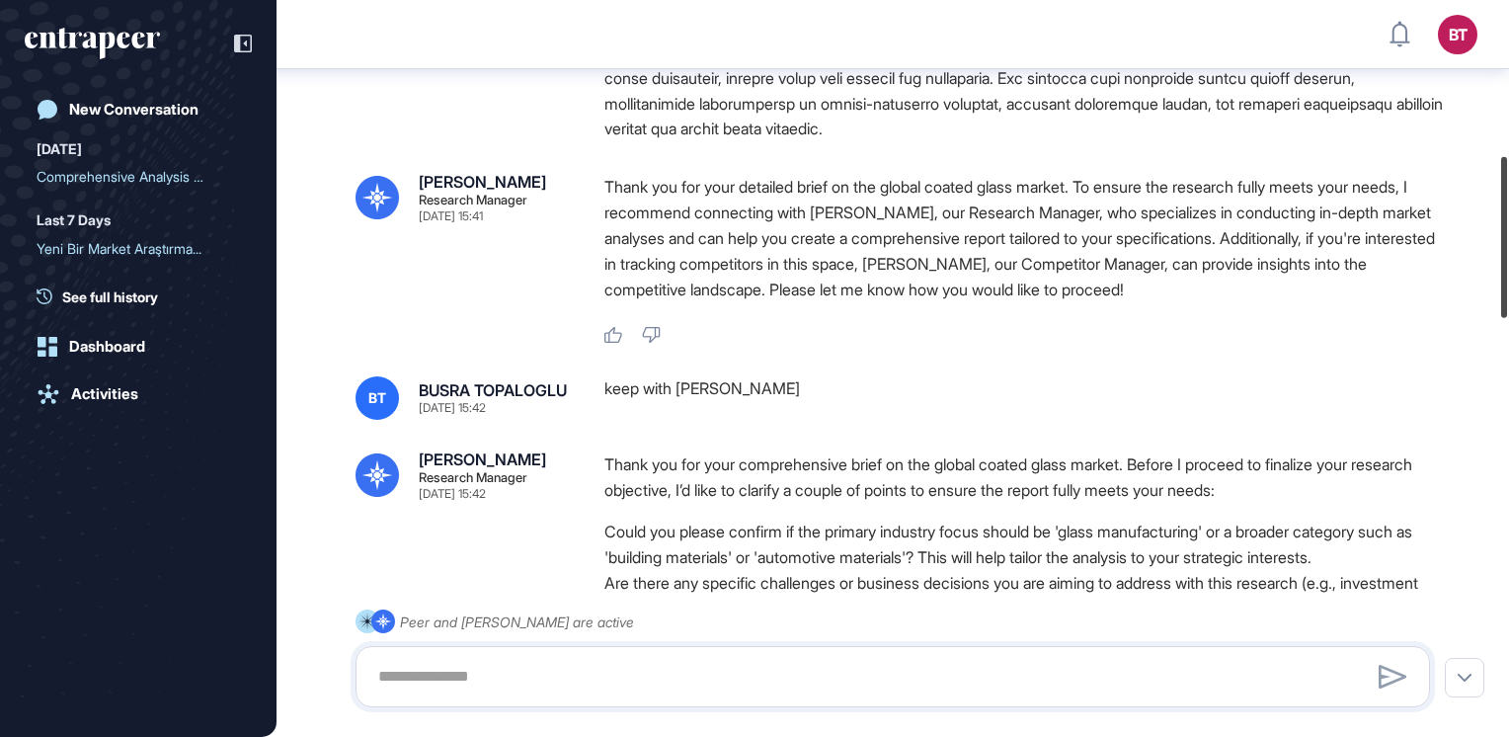
scroll to position [193, 0]
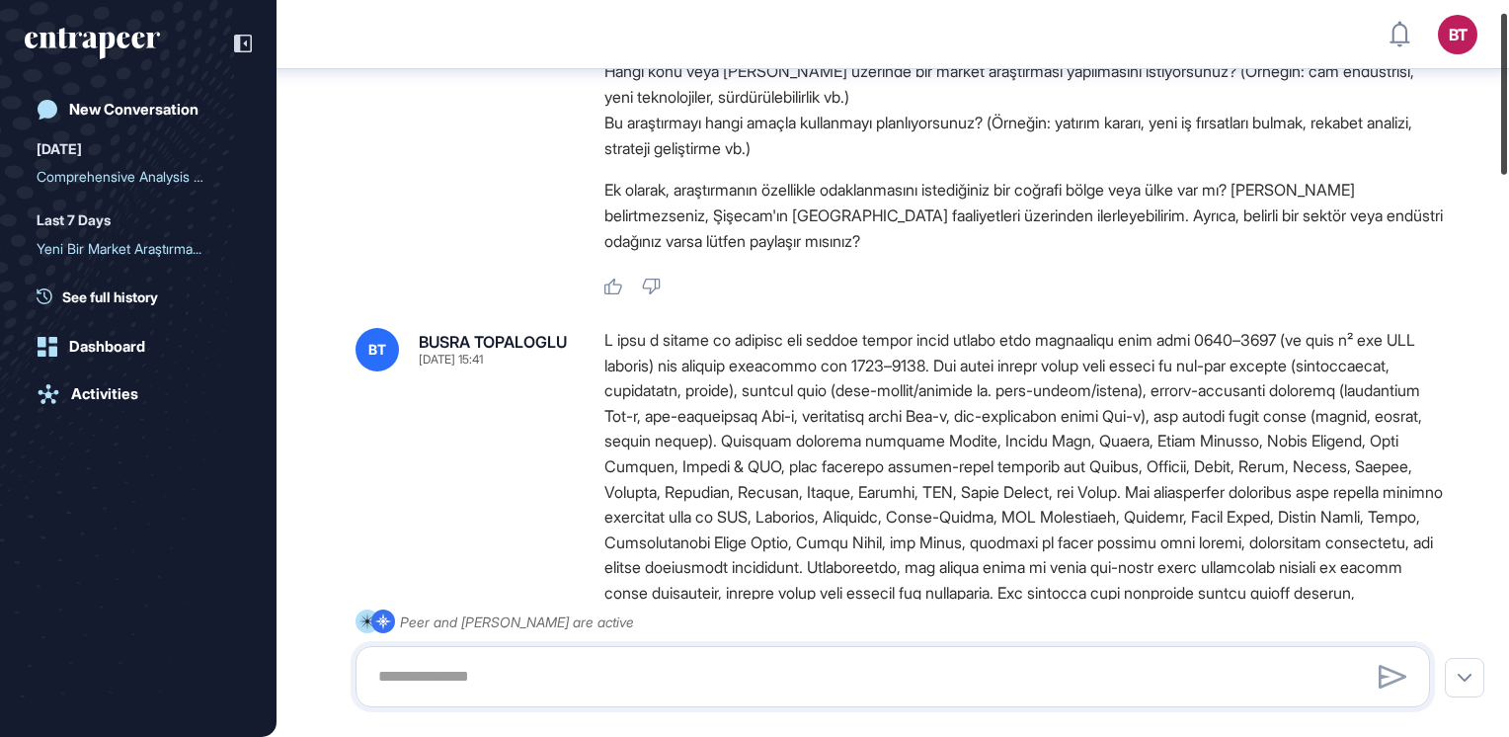
drag, startPoint x: 1498, startPoint y: 628, endPoint x: 1473, endPoint y: 88, distance: 540.9
click at [1473, 88] on div "BT Dashboard Profile My Content Request More Data New Conversation [DATE] Compr…" at bounding box center [754, 368] width 1509 height 737
